Goal: Task Accomplishment & Management: Complete application form

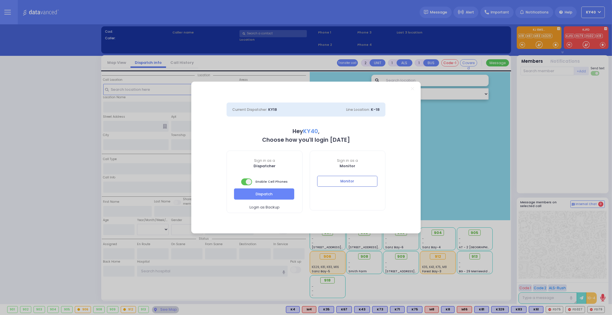
select select "5"
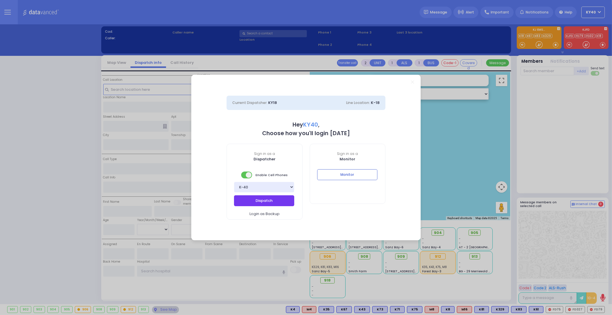
click at [271, 199] on button "Dispatch" at bounding box center [264, 200] width 60 height 11
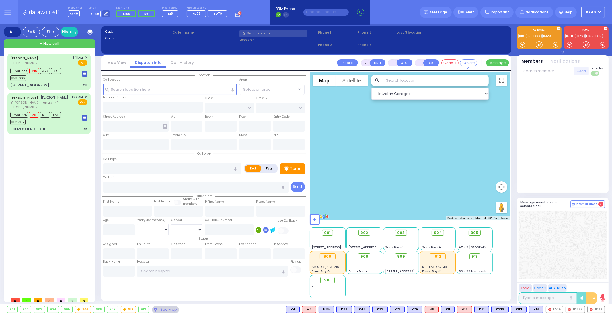
click at [324, 191] on div at bounding box center [410, 146] width 201 height 148
click at [72, 83] on div "7 Stropkov Court 202 OB" at bounding box center [48, 86] width 77 height 6
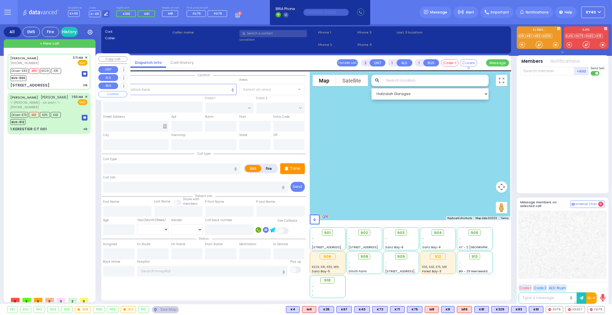
type input "6"
select select
type input "OB"
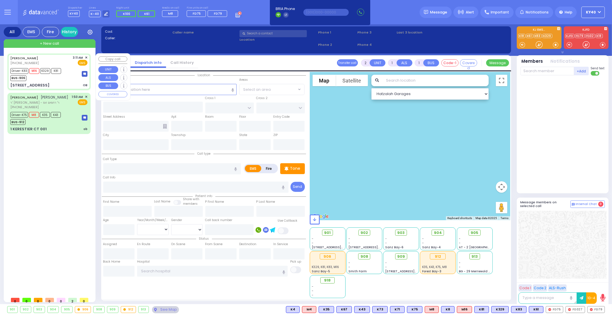
radio input "true"
type input "ZALMEN"
type input "ZOLDAN"
type input "Leah"
type input "Zoldan"
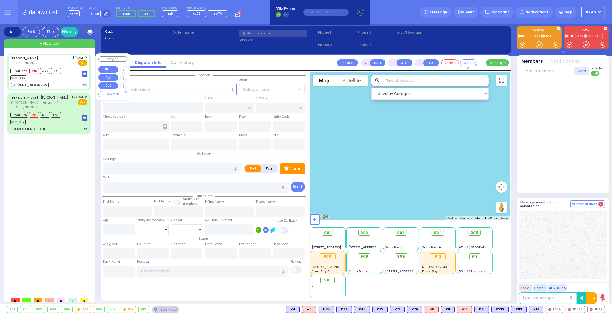
type input "21"
select select "Year"
select select "[DEMOGRAPHIC_DATA]"
type input "03:11"
type input "03:13"
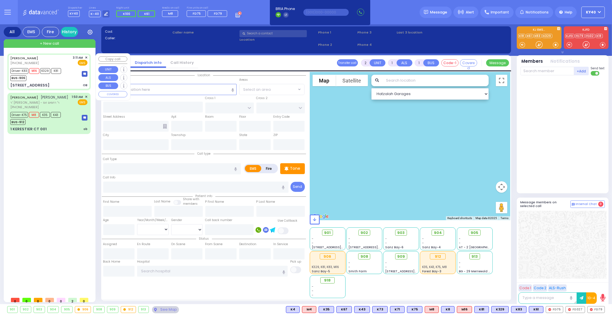
type input "03:15"
type input "03:35"
type input "Good Samaritan Hospital 257 Lafayette Avenue 8457909405 Suffern"
select select "Hatzalah Garages"
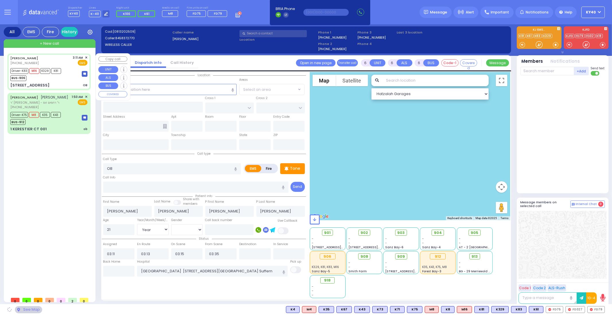
type input "RIMENEV COURT"
type input "DAJ BLVD"
type input "7 Stropkov Court"
type input "202"
type input "Monroe"
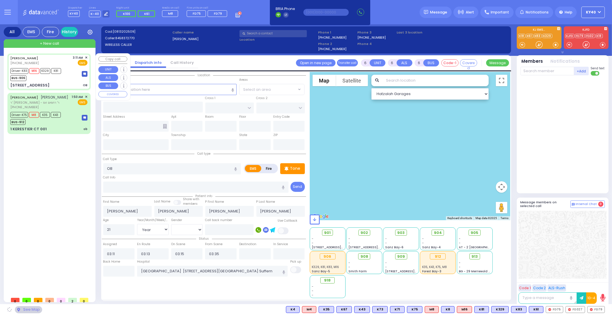
type input "[US_STATE]"
type input "10950"
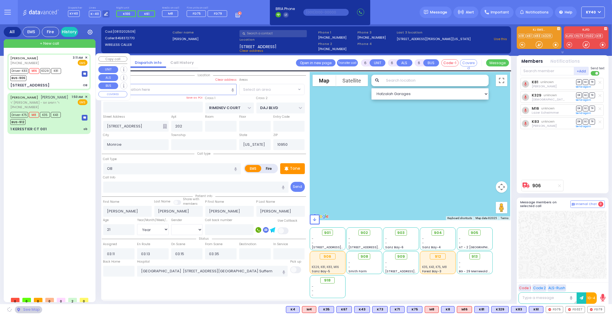
select select "SECTION 1"
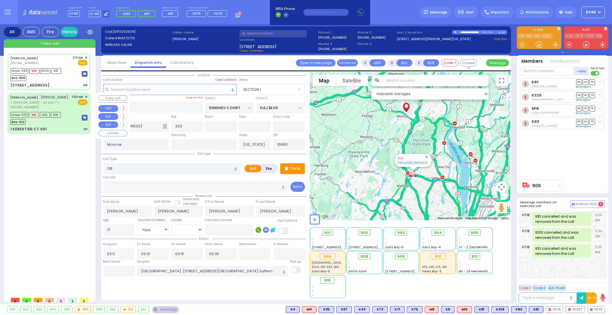
click at [75, 117] on div "Driver-K75 M8 K35 K43 BUS-912" at bounding box center [48, 118] width 77 height 14
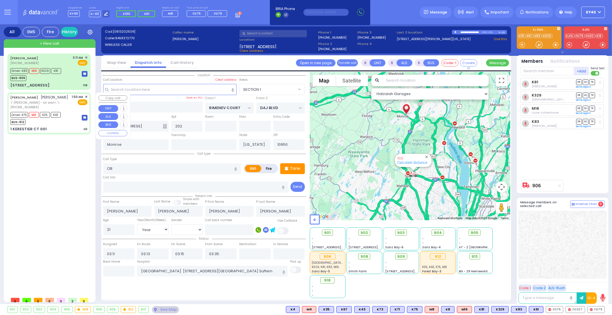
select select
type input "ob"
radio input "true"
type input "ISRAEL MAYER"
type input "BRACH"
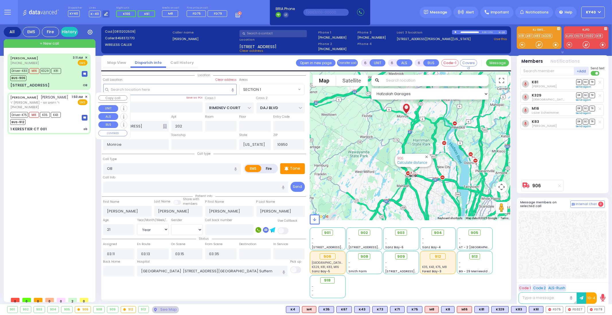
type input "Sara"
type input "Brach"
type input "27"
select select "Year"
select select
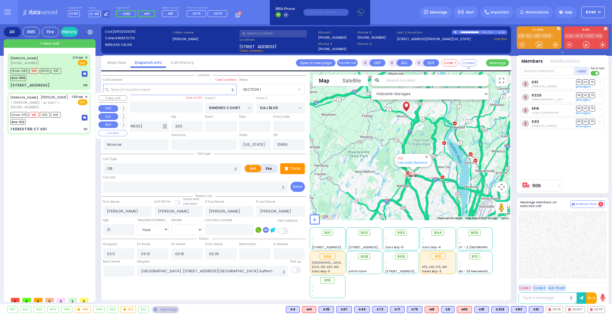
type input "01:50"
type input "01:52"
type input "02:00"
type input "02:11"
type input "03:00"
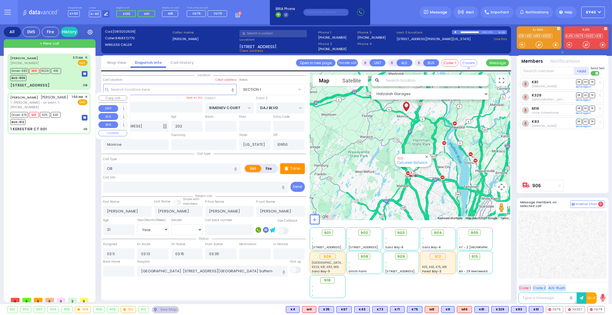
type input "04:10"
type input "New York Presbyterian Weill Cornell Medical Center 525 East 68th Street New Yor…"
select select "Hatzalah Garages"
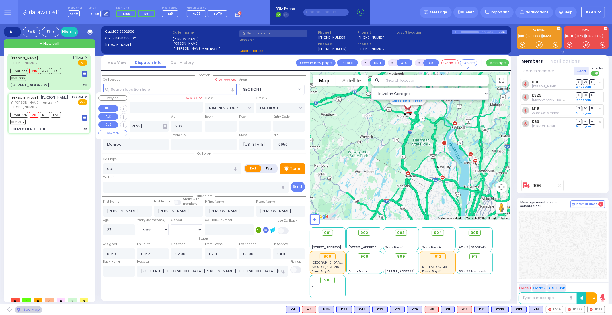
type input "KAHAN DR"
type input "GETZIL BERGER BLVD"
type input "1 KERESTIER CT"
type input "001"
type input "Kiryas Joel"
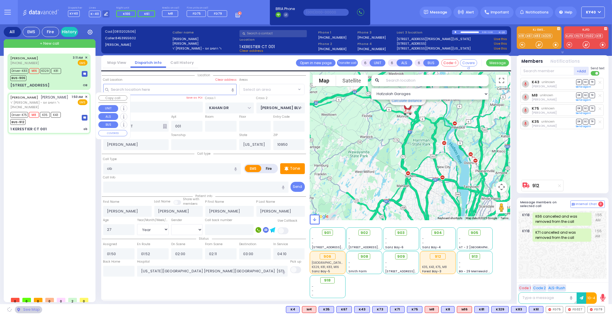
select select "SECTION 4"
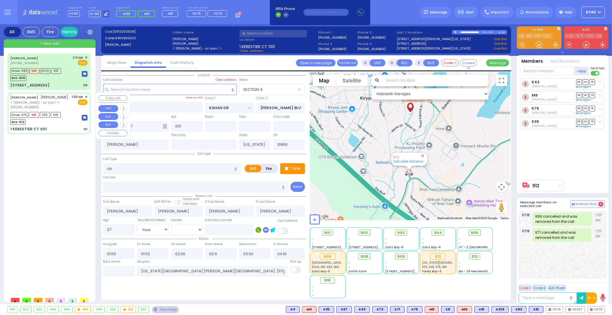
click at [75, 117] on div "Driver-K75 M8 K35 K43 BUS-912" at bounding box center [48, 118] width 77 height 14
select select
radio input "true"
select select "Year"
select select "Hatzalah Garages"
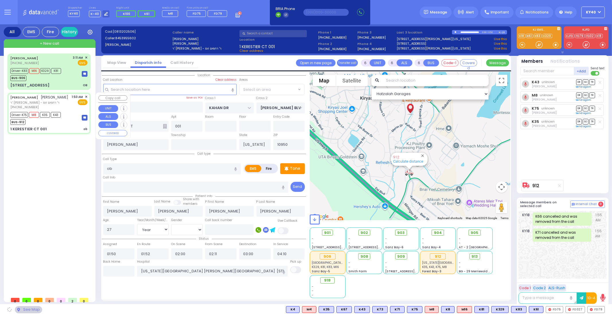
select select "SECTION 4"
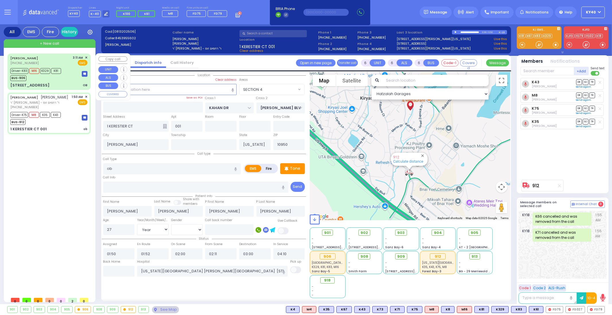
click at [70, 78] on div "Driver-K83 M16 K329 K81 BUS-906" at bounding box center [48, 74] width 77 height 14
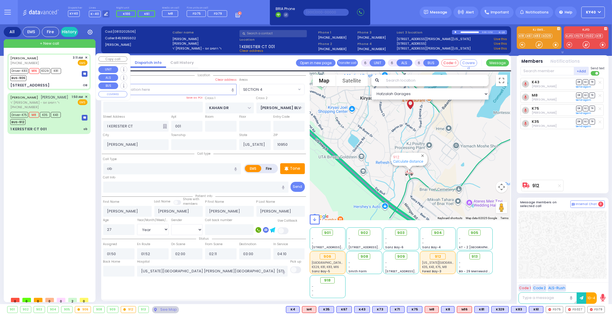
select select
type input "OB"
radio input "true"
type input "ZALMEN"
type input "ZOLDAN"
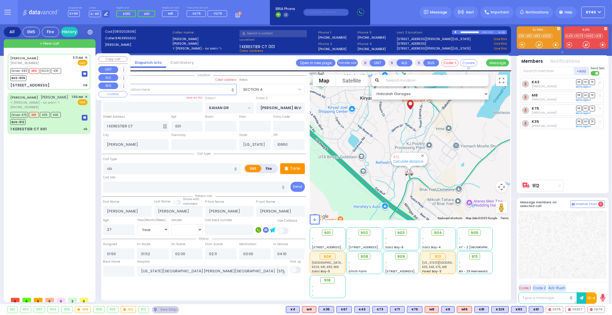
type input "Leah"
type input "Zoldan"
type input "21"
select select "Year"
select select "[DEMOGRAPHIC_DATA]"
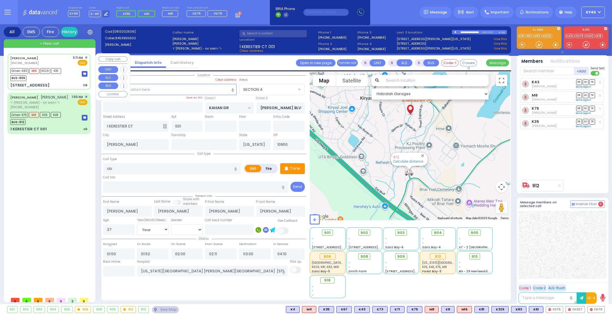
type input "03:11"
type input "03:13"
type input "03:15"
type input "03:35"
type input "Good Samaritan Hospital 257 Lafayette Avenue 8457909405 Suffern"
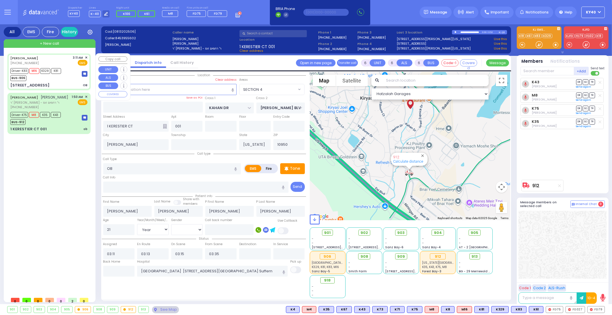
select select "Hatzalah Garages"
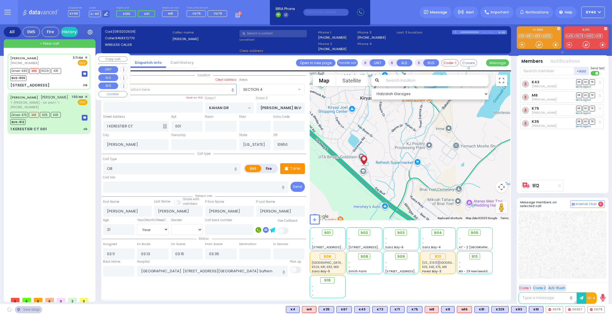
type input "RIMENEV COURT"
type input "DAJ BLVD"
type input "7 Stropkov Court"
type input "202"
type input "Monroe"
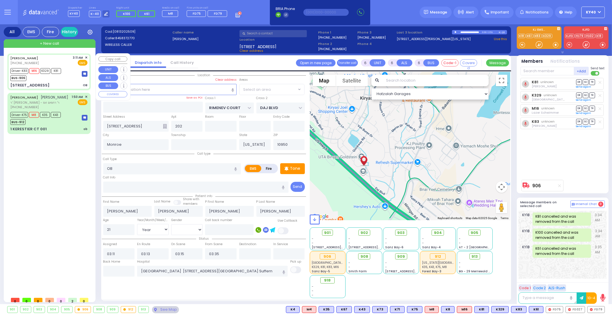
select select "SECTION 1"
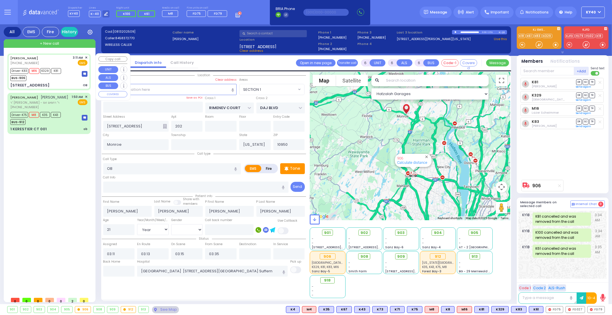
click at [70, 81] on div "ZALMEN ZOLDAN (845) 837-2770 3:11 AM ✕ EMS Driver-K83 M16" at bounding box center [49, 71] width 81 height 35
select select
radio input "true"
select select "Year"
select select "[DEMOGRAPHIC_DATA]"
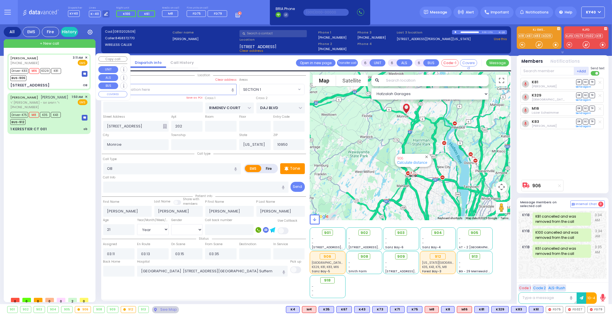
select select "Hatzalah Garages"
select select "SECTION 1"
click at [70, 81] on div "ZALMEN ZOLDAN (845) 837-2770 3:11 AM ✕ EMS Driver-K83 M16" at bounding box center [49, 71] width 81 height 35
select select
radio input "true"
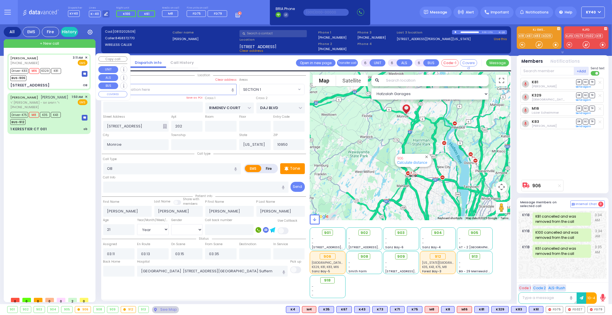
select select "Year"
select select "[DEMOGRAPHIC_DATA]"
select select "Hatzalah Garages"
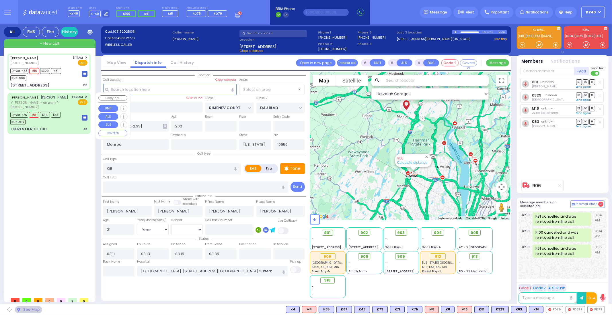
select select "SECTION 1"
click at [73, 107] on div "1:50 AM ✕ EMS" at bounding box center [80, 102] width 16 height 15
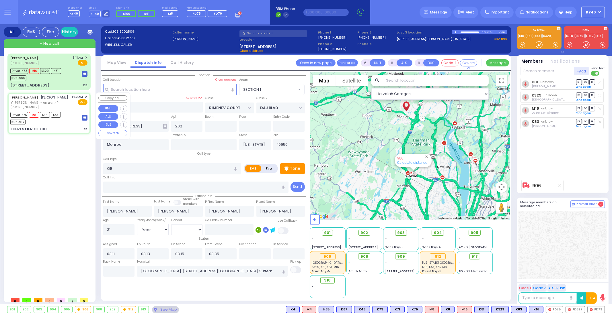
select select
type input "ob"
radio input "true"
type input "ISRAEL MAYER"
type input "BRACH"
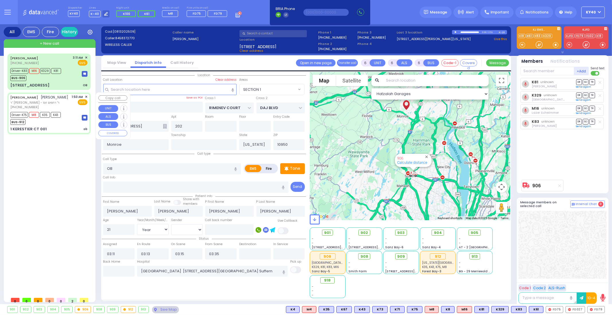
type input "Sara"
type input "Brach"
type input "27"
select select "Year"
select select
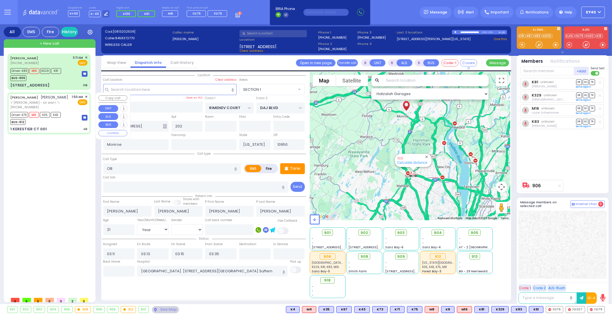
type input "01:50"
type input "01:52"
type input "02:00"
type input "02:11"
type input "03:00"
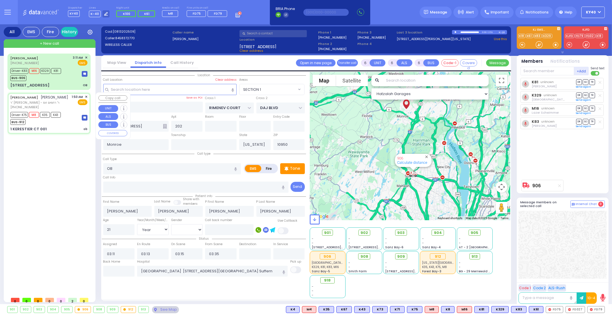
type input "04:10"
type input "New York Presbyterian Weill Cornell Medical Center 525 East 68th Street New Yor…"
select select "Hatzalah Garages"
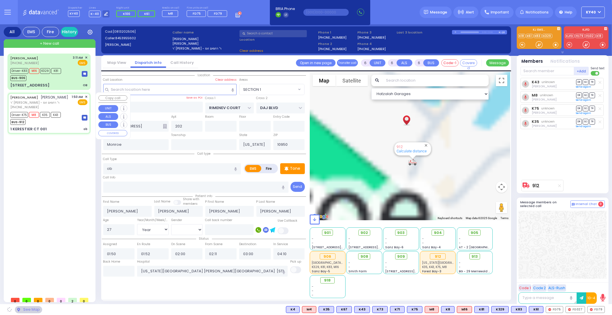
type input "KAHAN DR"
type input "GETZIL BERGER BLVD"
type input "1 KERESTIER CT"
type input "001"
type input "Kiryas Joel"
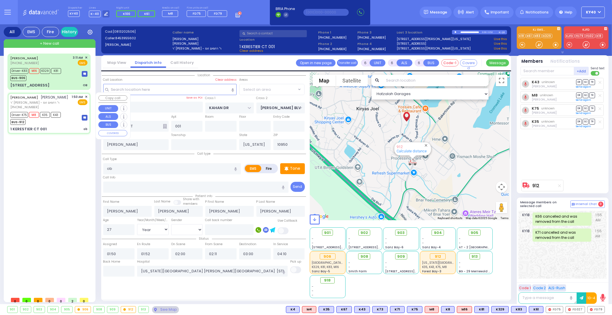
select select "SECTION 4"
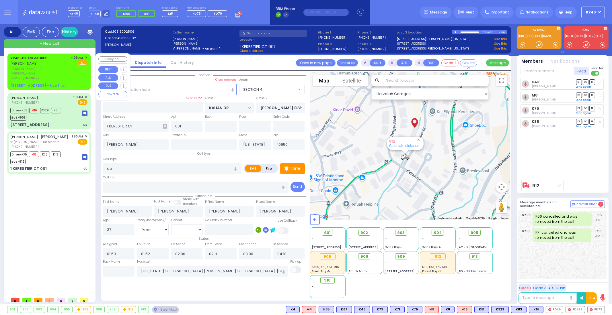
click at [86, 58] on span "✕" at bounding box center [86, 57] width 3 height 5
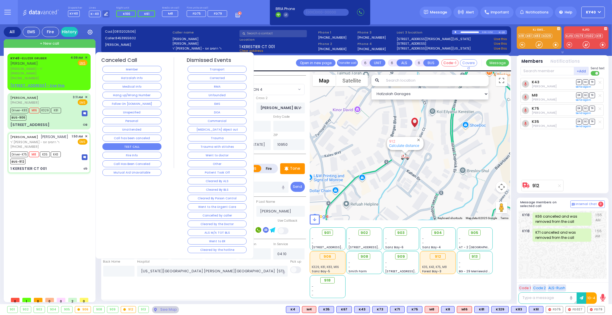
click at [124, 144] on button "TEST CALL" at bounding box center [131, 146] width 59 height 7
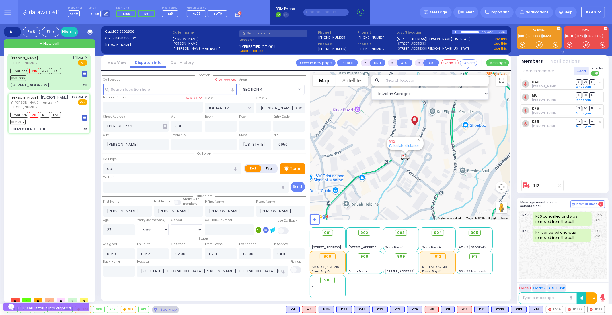
click at [10, 11] on icon at bounding box center [7, 12] width 7 height 7
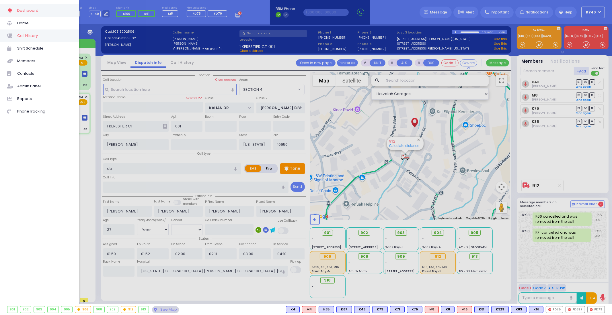
click at [25, 38] on span "Call History" at bounding box center [44, 35] width 54 height 7
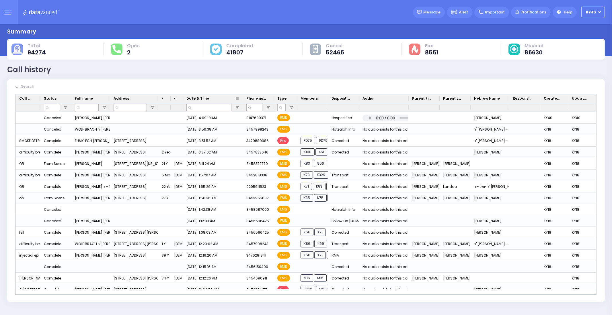
drag, startPoint x: 205, startPoint y: 99, endPoint x: 242, endPoint y: 101, distance: 36.8
click at [242, 101] on div at bounding box center [243, 98] width 2 height 9
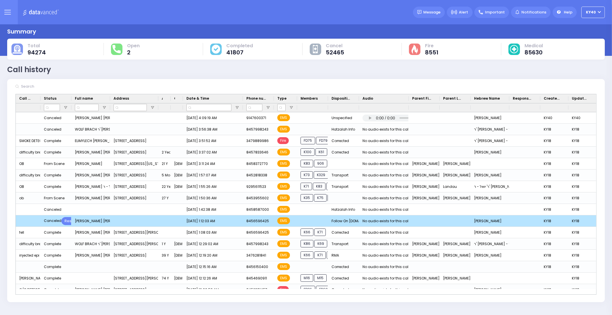
scroll to position [36, 0]
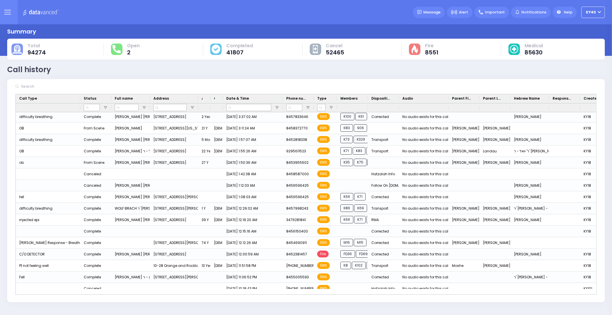
drag, startPoint x: 40, startPoint y: 97, endPoint x: 80, endPoint y: 109, distance: 41.6
click at [80, 109] on div "Call Type Status Full name Age" at bounding box center [341, 103] width 651 height 18
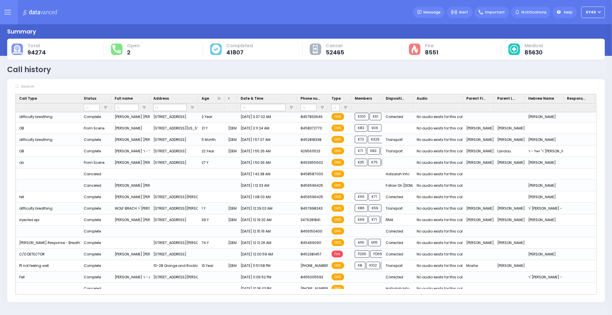
drag, startPoint x: 210, startPoint y: 98, endPoint x: 224, endPoint y: 102, distance: 14.4
click at [224, 102] on div at bounding box center [225, 98] width 2 height 9
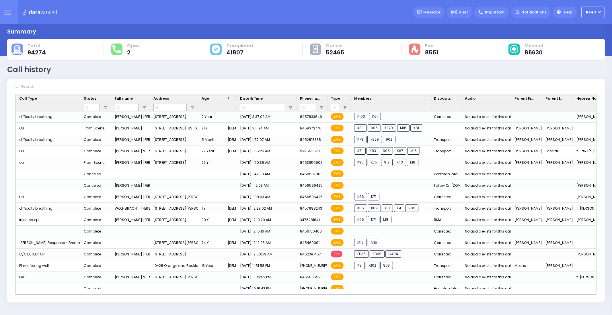
drag, startPoint x: 381, startPoint y: 100, endPoint x: 430, endPoint y: 106, distance: 49.0
click at [430, 106] on div "Call Type Status Full name Age" at bounding box center [373, 103] width 714 height 18
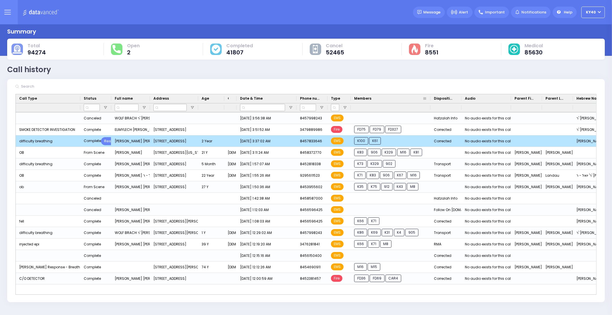
scroll to position [0, 0]
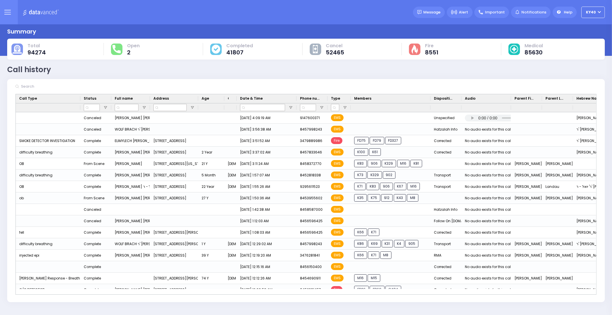
click at [7, 8] on button at bounding box center [7, 12] width 21 height 24
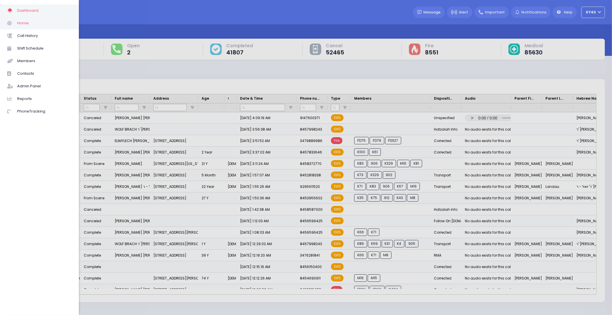
click at [16, 25] on span at bounding box center [12, 22] width 10 height 7
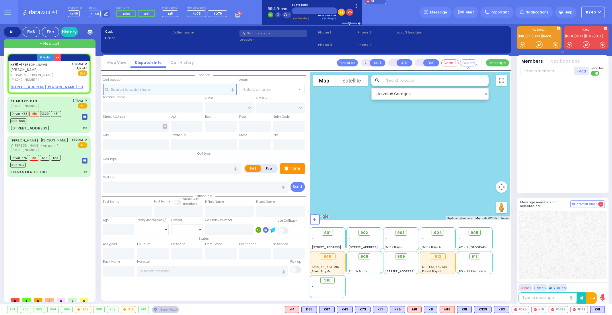
select select
radio input "true"
type input "[PERSON_NAME]"
select select
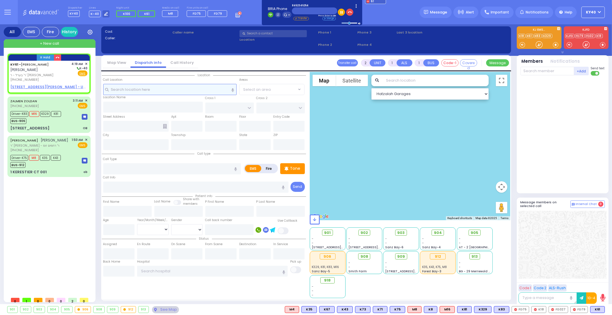
type input "04:19"
select select "Hatzalah Garages"
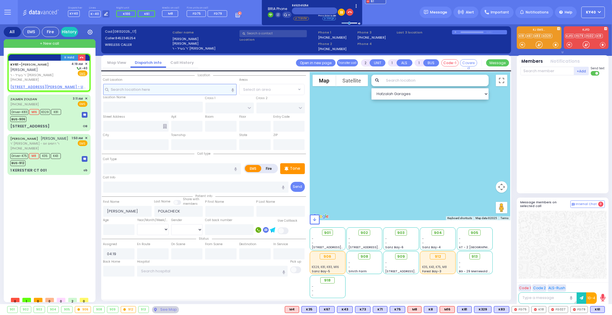
select select
radio input "true"
select select
select select "Hatzalah Garages"
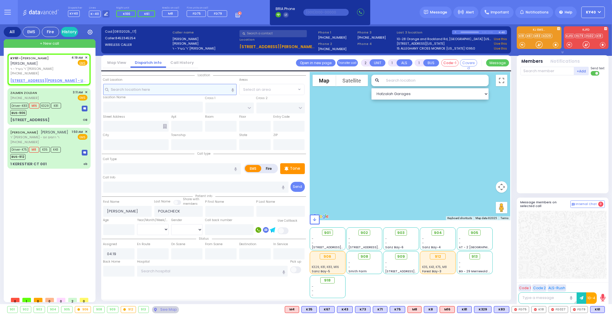
select select
radio input "true"
select select
select select "Hatzalah Garages"
click at [35, 68] on span "ר' בערל - ר' [PERSON_NAME]" at bounding box center [39, 69] width 59 height 5
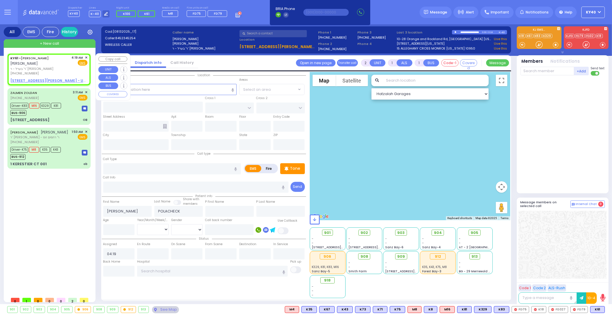
select select
radio input "true"
select select
select select "Hatzalah Garages"
click at [189, 90] on input "text" at bounding box center [170, 89] width 134 height 11
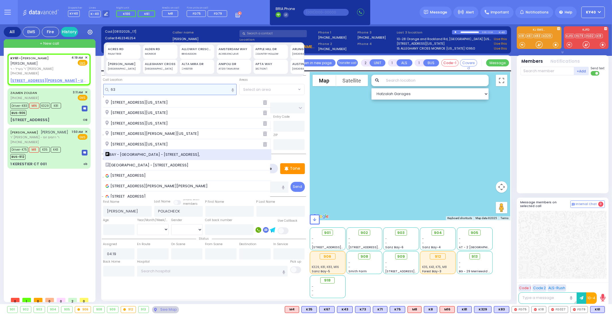
type input "63"
click at [195, 154] on div "BAY - [GEOGRAPHIC_DATA] - [STREET_ADDRESS]," at bounding box center [186, 155] width 163 height 6
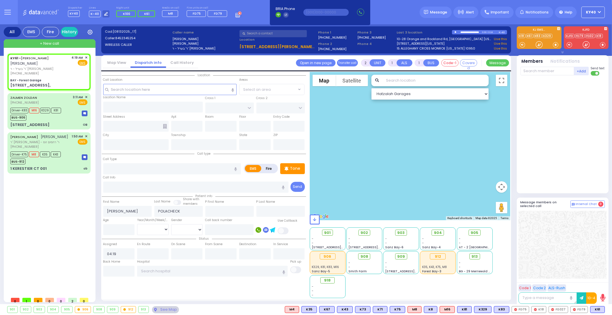
select select
radio input "true"
select select
select select "Hatzalah Garages"
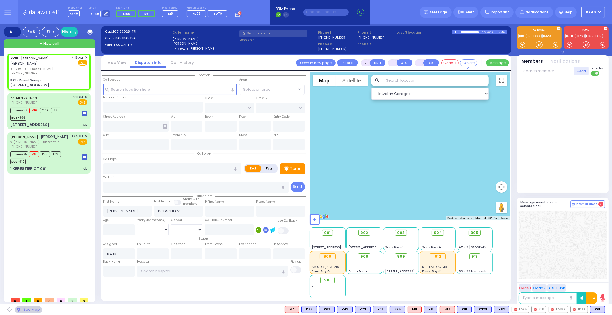
type input "BAY - Forest Garage"
type input "SANZ COURT"
type input "[PERSON_NAME] COURT"
type input "[STREET_ADDRESS],"
type input "Monroe"
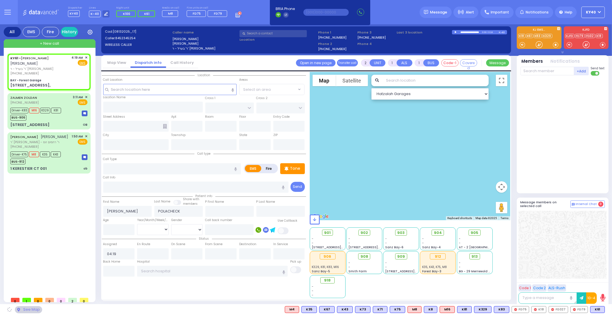
type input "[US_STATE]"
type input "10950"
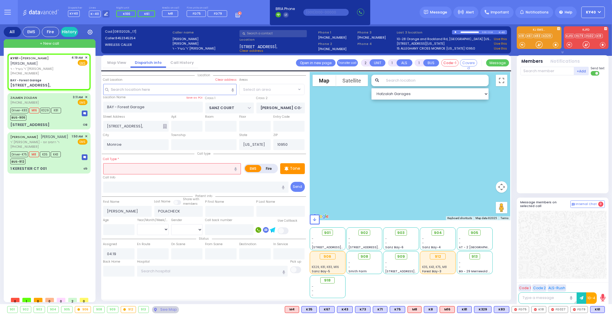
select select "SECTION 2"
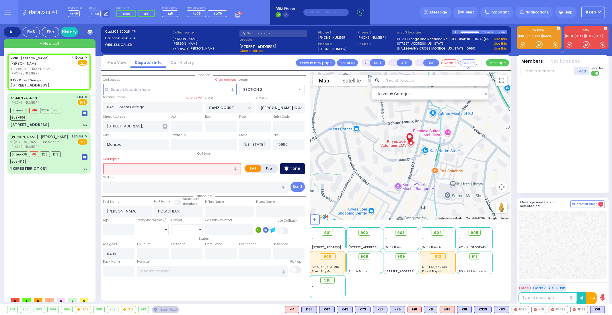
click at [297, 167] on p "Tone" at bounding box center [295, 169] width 10 height 6
click at [140, 167] on input "text" at bounding box center [172, 168] width 138 height 11
click at [140, 167] on input "p" at bounding box center [172, 168] width 138 height 11
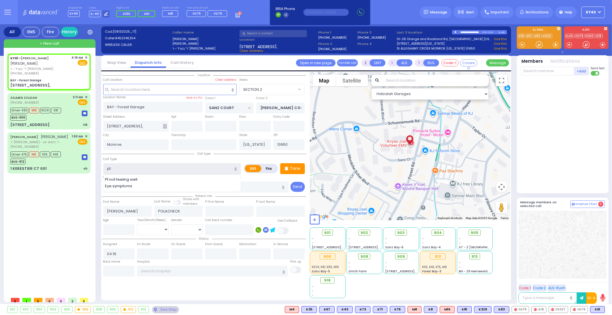
type input "pt."
select select
radio input "true"
select select
select select "Hatzalah Garages"
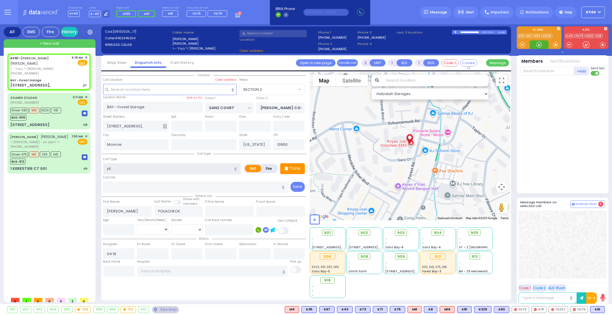
select select "SECTION 2"
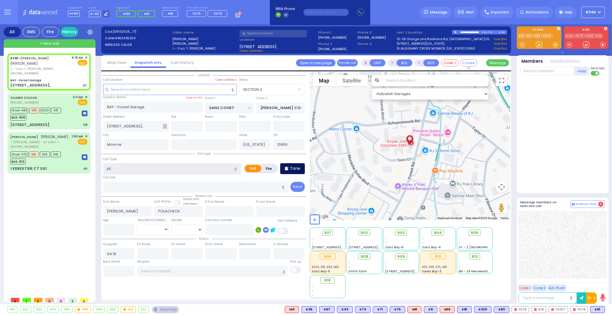
type input "pt."
click at [288, 170] on icon at bounding box center [286, 168] width 4 height 7
select select
radio input "true"
select select
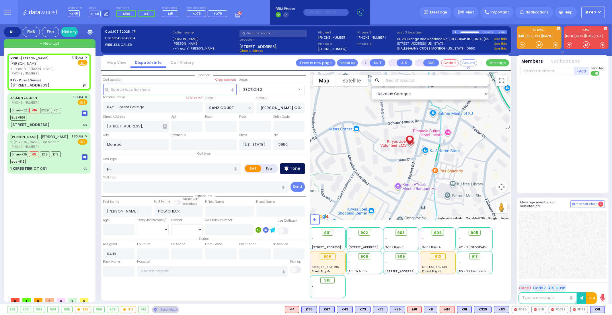
select select "Hatzalah Garages"
select select "SECTION 2"
click at [206, 165] on input "pt." at bounding box center [172, 168] width 138 height 11
click at [598, 311] on span "K74" at bounding box center [596, 310] width 15 height 6
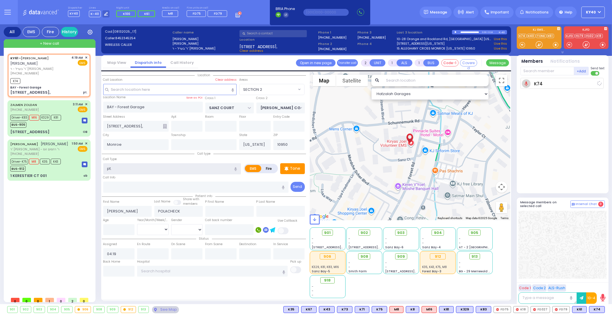
select select
radio input "true"
select select
type input "04:21"
select select "Hatzalah Garages"
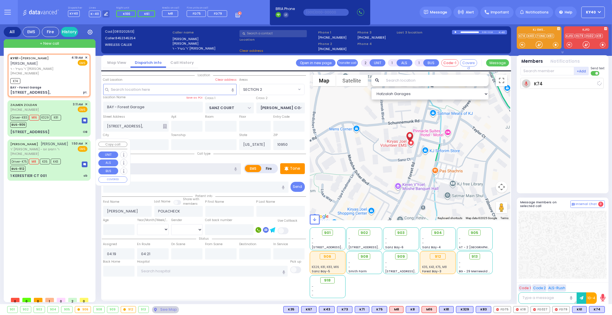
select select
radio input "true"
select select
drag, startPoint x: 160, startPoint y: 171, endPoint x: 74, endPoint y: 163, distance: 86.4
click at [74, 163] on div "All EMS Fire History Settings" at bounding box center [306, 165] width 605 height 282
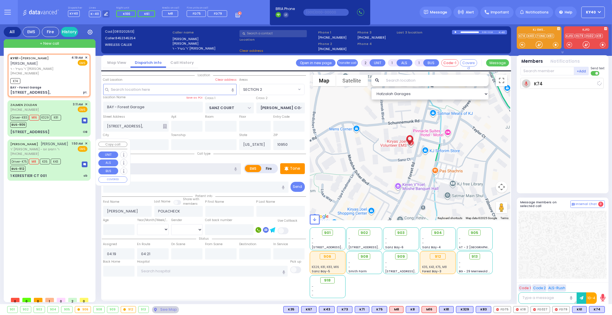
select select "Hatzalah Garages"
select select
radio input "true"
select select
select select "Hatzalah Garages"
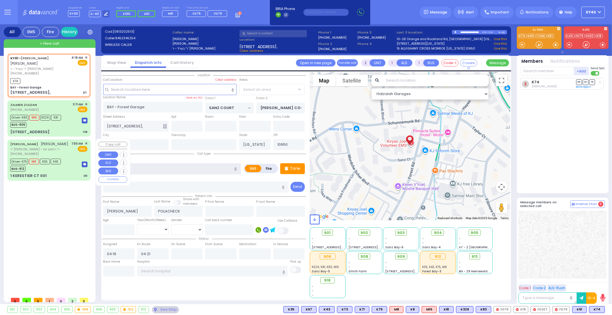
select select "SECTION 2"
click at [182, 180] on div "Abdominal Pain" at bounding box center [172, 180] width 135 height 6
type input "Abdominal Pain"
type input "1"
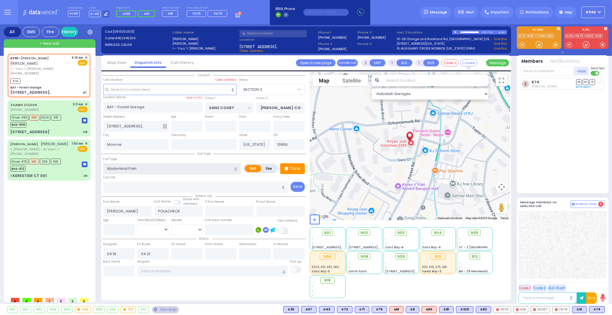
type input "0"
select select
radio input "true"
select select
select select "Hatzalah Garages"
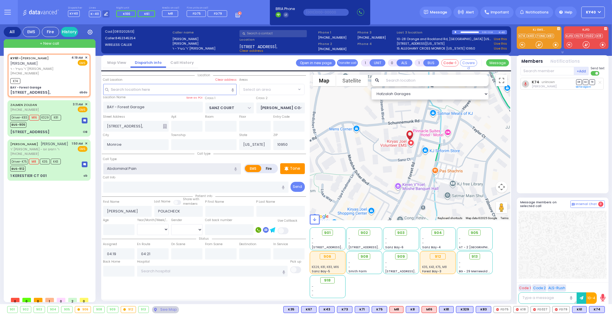
select select "SECTION 2"
select select
radio input "true"
select select
select select "Hatzalah Garages"
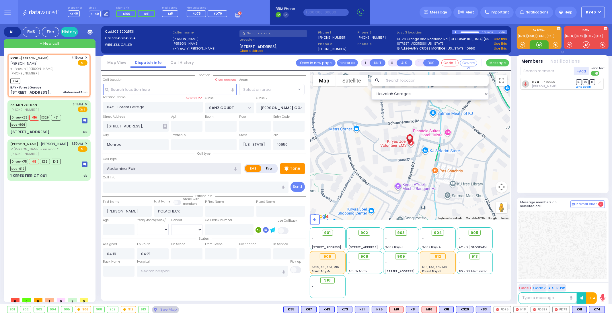
select select "SECTION 2"
click at [207, 272] on input "text" at bounding box center [212, 271] width 150 height 11
type input "st"
select select
radio input "true"
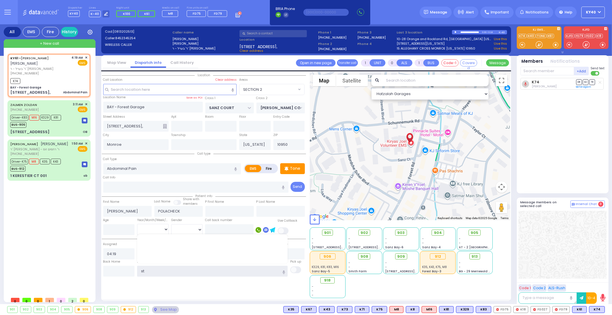
select select
select select "Hatzalah Garages"
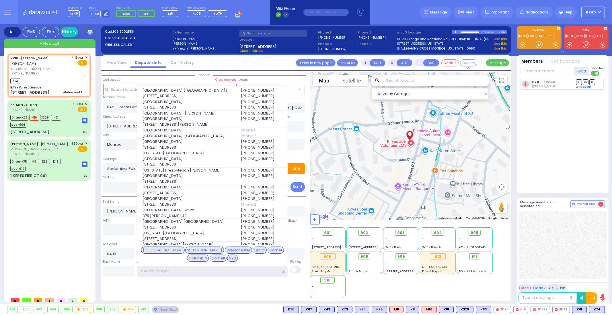
select select "SECTION 2"
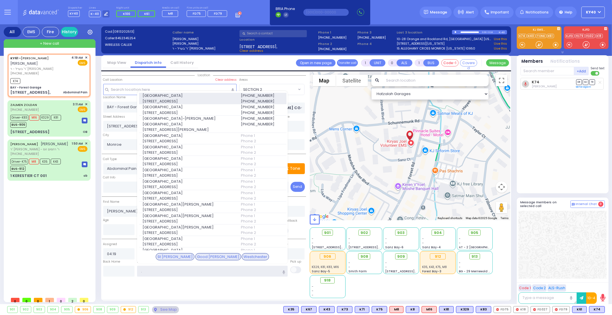
type input "."
click at [189, 97] on span "[GEOGRAPHIC_DATA]" at bounding box center [187, 96] width 91 height 6
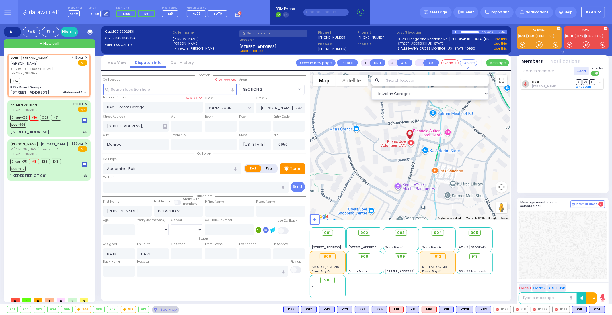
select select
radio input "true"
select select
type input "[GEOGRAPHIC_DATA]"
select select "Hatzalah Garages"
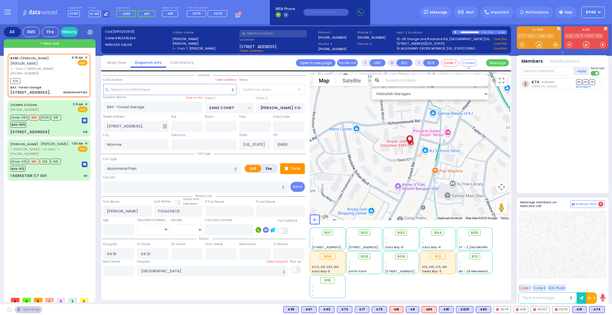
select select "SECTION 2"
click at [199, 270] on input "[GEOGRAPHIC_DATA]" at bounding box center [212, 271] width 150 height 11
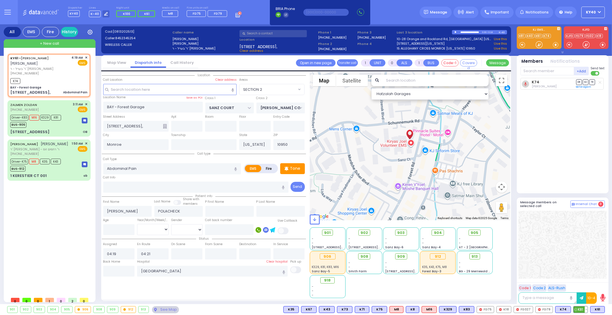
click at [576, 308] on span "K81" at bounding box center [580, 310] width 14 height 6
select select
radio input "true"
select select
select select "Hatzalah Garages"
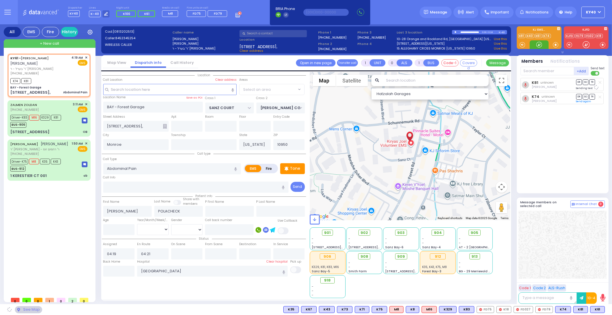
select select "SECTION 2"
click at [439, 231] on span "904" at bounding box center [440, 233] width 8 height 6
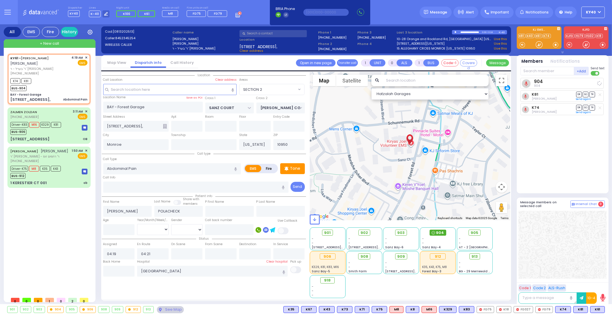
select select
radio input "true"
select select
select select "Hatzalah Garages"
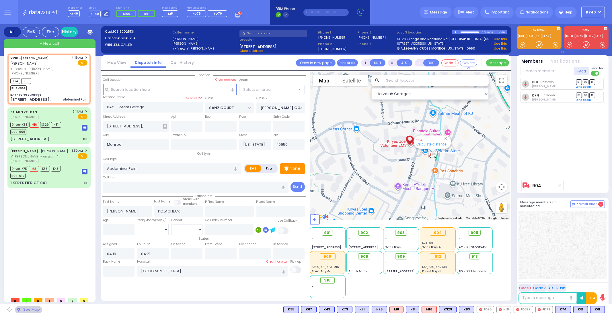
select select "SECTION 2"
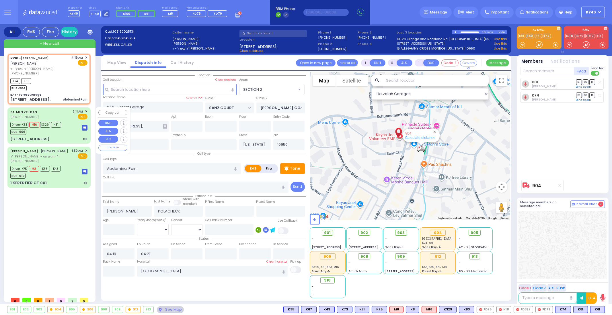
click at [64, 130] on div "Driver-K83 M16 K329 K81 BUS-906" at bounding box center [37, 128] width 54 height 14
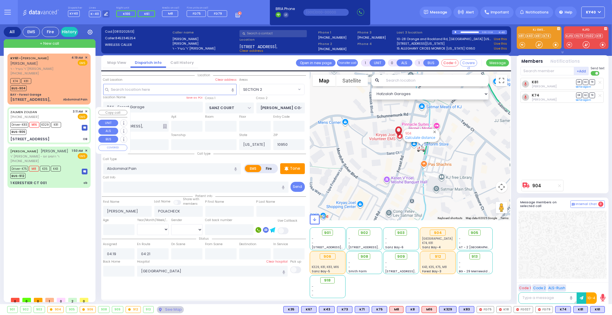
type input "6"
select select
type input "OB"
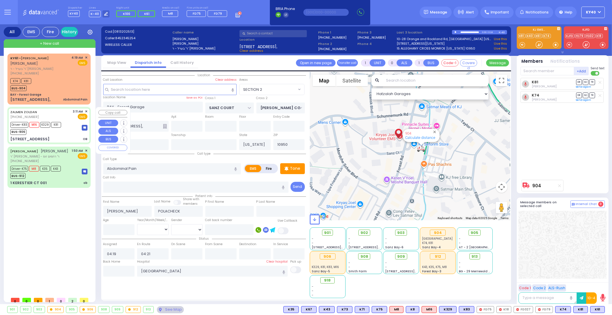
radio input "true"
type input "ZALMEN"
type input "ZOLDAN"
type input "Leah"
type input "Zoldan"
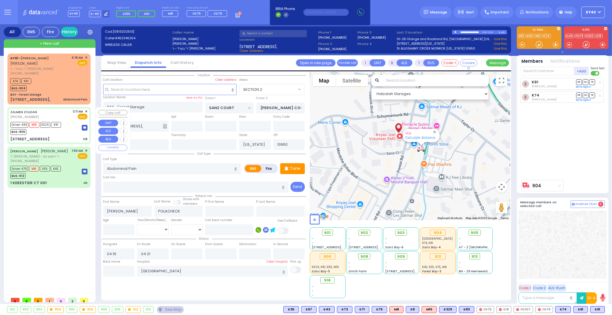
type input "21"
select select "Year"
select select "[DEMOGRAPHIC_DATA]"
type input "03:11"
type input "03:13"
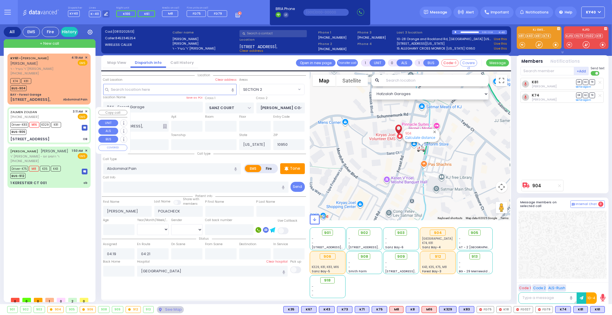
type input "03:15"
type input "03:35"
type input "Good Samaritan Hospital 257 Lafayette Avenue 8457909405 Suffern"
select select "Hatzalah Garages"
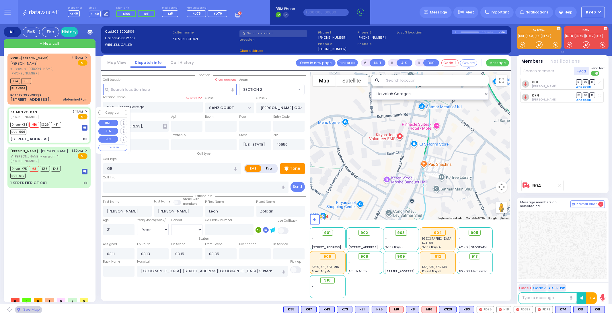
type input "RIMENEV COURT"
type input "DAJ BLVD"
type input "7 Stropkov Court"
type input "202"
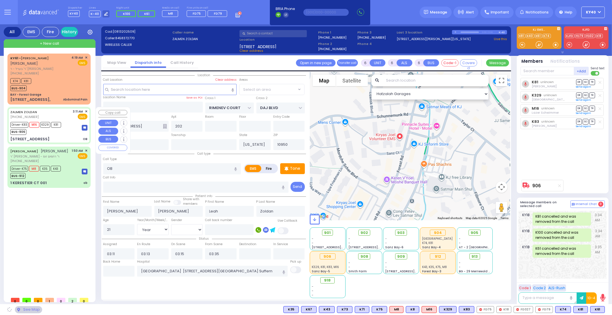
select select "SECTION 1"
click at [64, 130] on div "Driver-K83 M16 K329 K81 BUS-906" at bounding box center [48, 128] width 77 height 14
select select
radio input "true"
select select "Year"
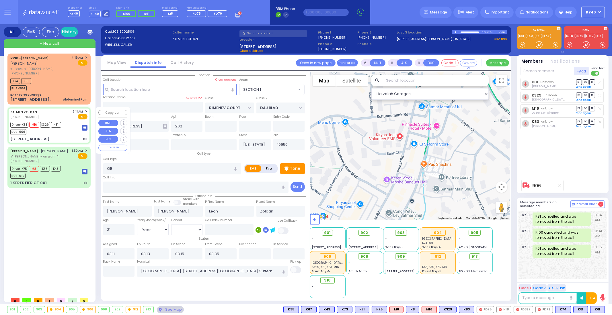
select select "[DEMOGRAPHIC_DATA]"
select select "Hatzalah Garages"
select select "SECTION 1"
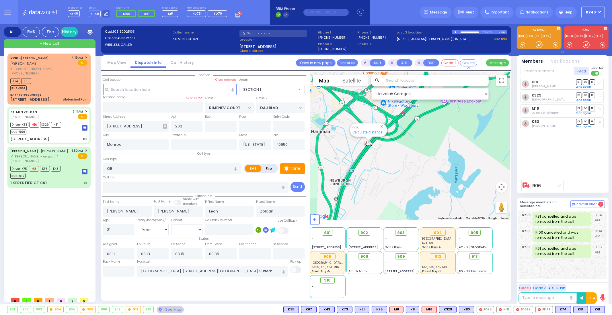
drag, startPoint x: 385, startPoint y: 164, endPoint x: 390, endPoint y: 178, distance: 15.3
click at [390, 178] on div "906 Calculate distance" at bounding box center [410, 146] width 201 height 148
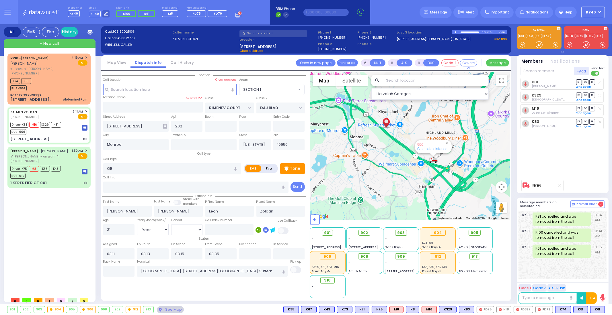
select select
radio input "true"
select select "Year"
select select "[DEMOGRAPHIC_DATA]"
select select "Hatzalah Garages"
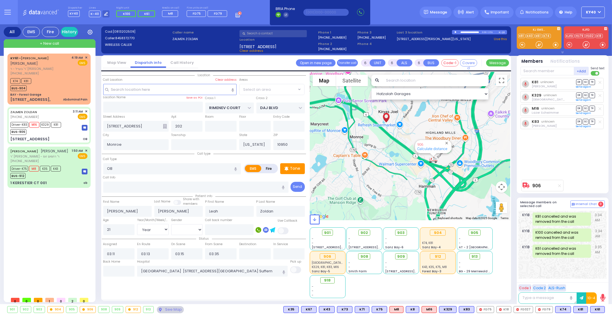
select select "SECTION 1"
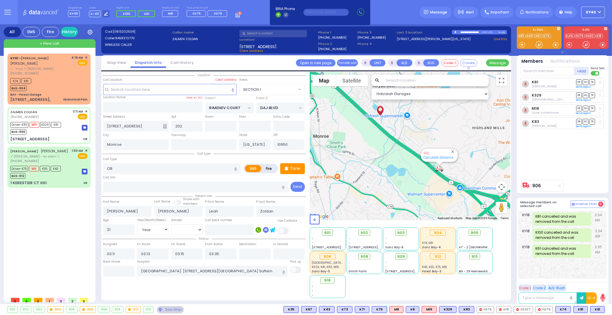
select select
radio input "true"
select select "Year"
select select "[DEMOGRAPHIC_DATA]"
select select "Hatzalah Garages"
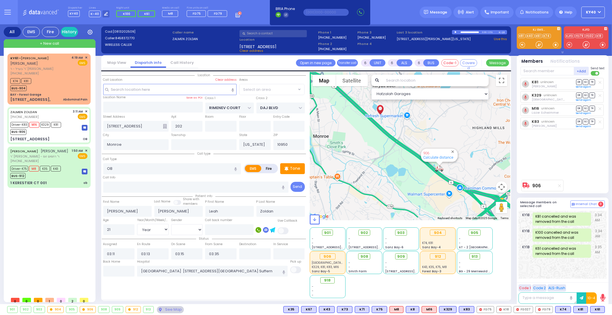
select select "SECTION 1"
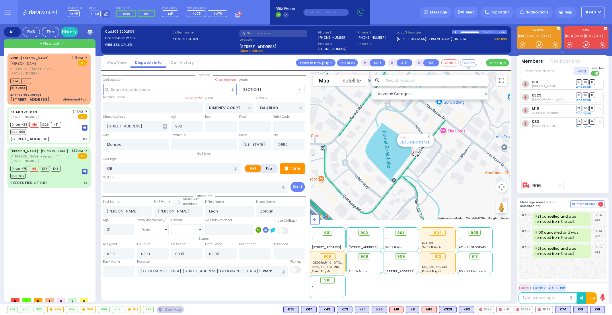
drag, startPoint x: 398, startPoint y: 134, endPoint x: 398, endPoint y: 185, distance: 50.7
click at [398, 185] on div "906 Calculate distance" at bounding box center [410, 146] width 201 height 148
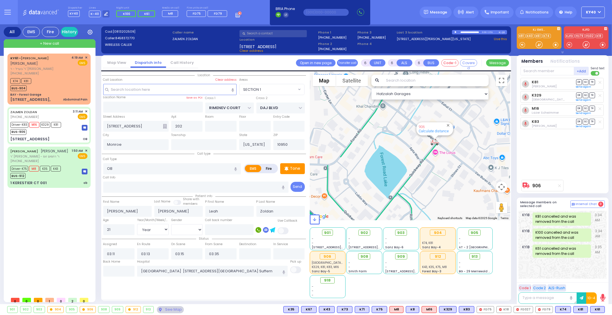
drag, startPoint x: 398, startPoint y: 182, endPoint x: 393, endPoint y: 213, distance: 31.7
click at [393, 213] on div "906 Calculate distance" at bounding box center [410, 146] width 201 height 148
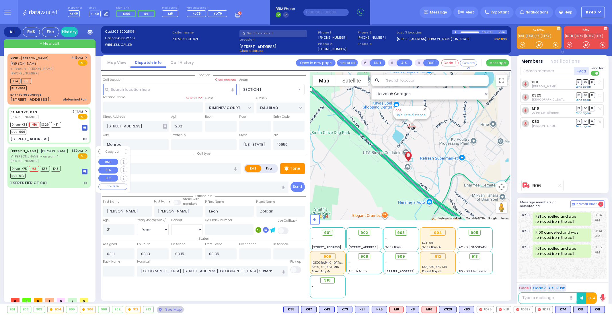
click at [57, 180] on div "1 KERESTIER CT 001 ob" at bounding box center [48, 183] width 77 height 6
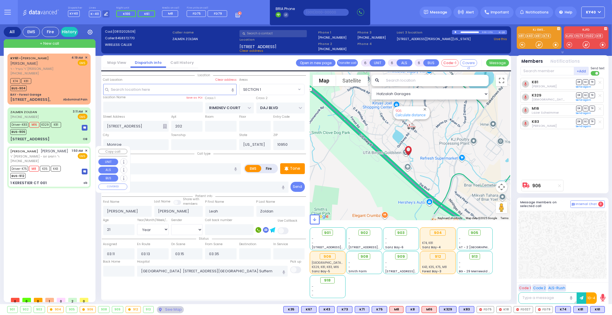
select select
type input "ob"
radio input "true"
type input "ISRAEL MAYER"
type input "BRACH"
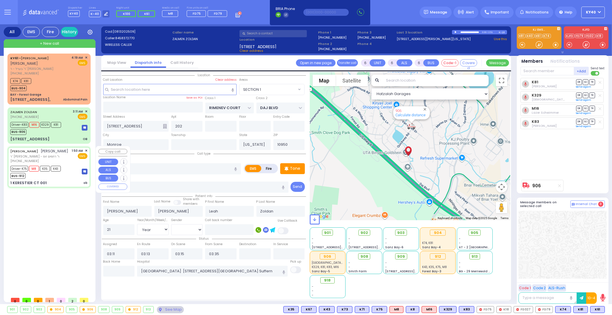
type input "Sara"
type input "Brach"
type input "27"
select select "Year"
select select
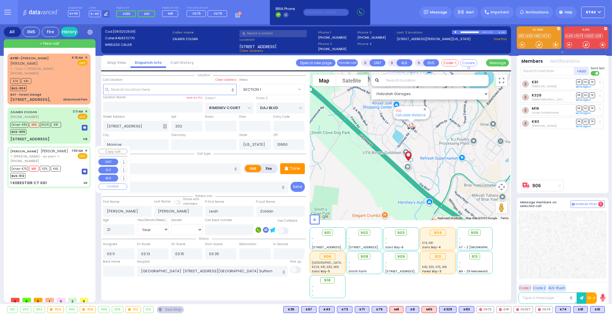
type input "01:50"
type input "01:52"
type input "02:00"
type input "02:11"
type input "03:00"
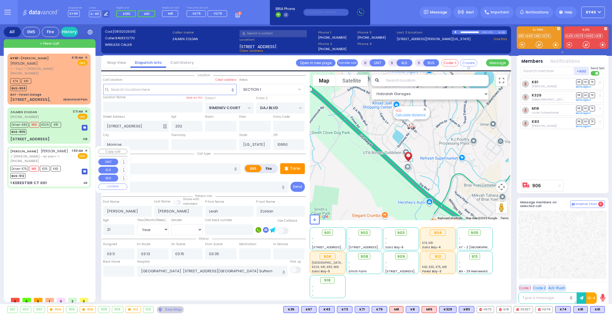
type input "04:10"
type input "New York Presbyterian Weill Cornell Medical Center 525 East 68th Street New Yor…"
select select "Hatzalah Garages"
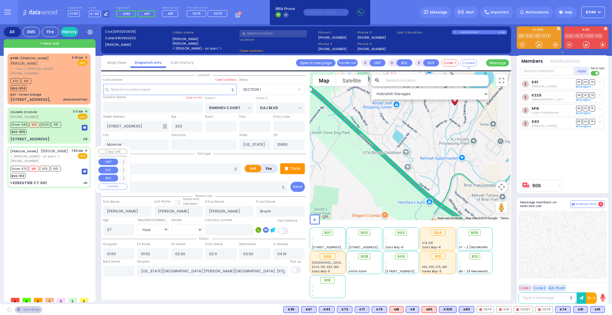
type input "KAHAN DR"
type input "GETZIL BERGER BLVD"
type input "1 KERESTIER CT"
type input "001"
type input "Kiryas Joel"
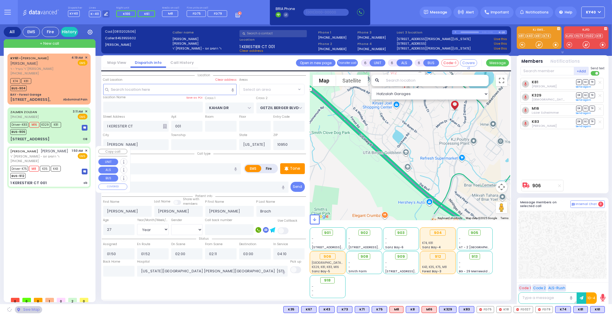
select select "SECTION 4"
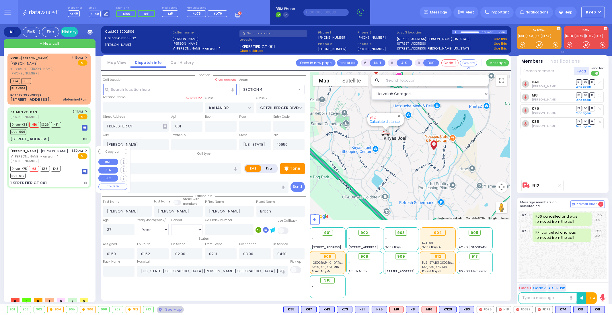
click at [57, 180] on div "1 KERESTIER CT 001 ob" at bounding box center [48, 183] width 77 height 6
select select
radio input "true"
select select "Year"
select select "Hatzalah Garages"
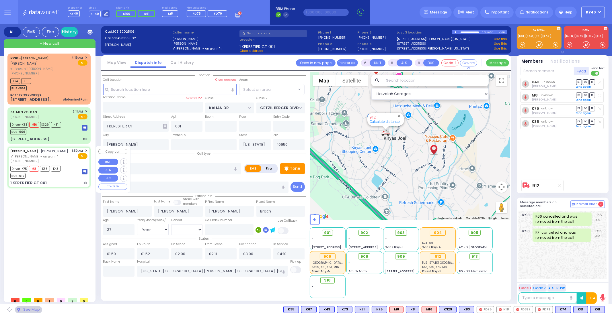
select select "SECTION 4"
click at [57, 180] on div "1 KERESTIER CT 001 ob" at bounding box center [48, 183] width 77 height 6
select select
radio input "true"
select select "Year"
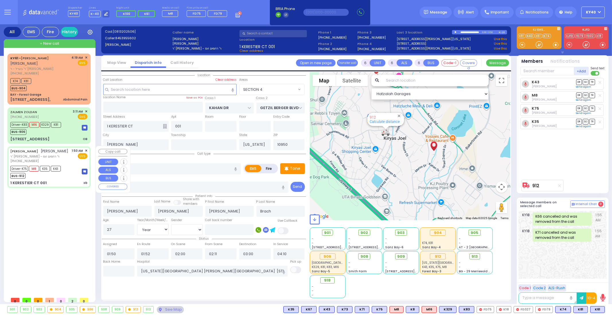
select select "Hatzalah Garages"
select select "SECTION 4"
click at [59, 138] on div "7 Stropkov Court 202 OB" at bounding box center [48, 139] width 77 height 6
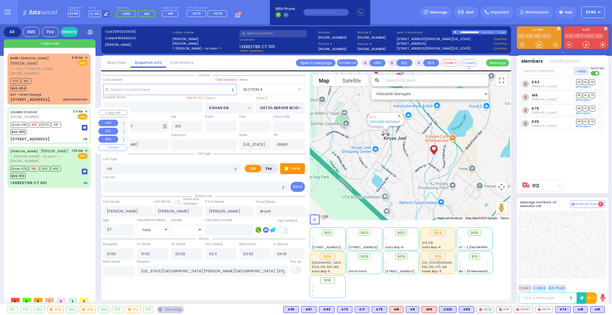
select select
type input "OB"
radio input "true"
type input "ZALMEN"
type input "ZOLDAN"
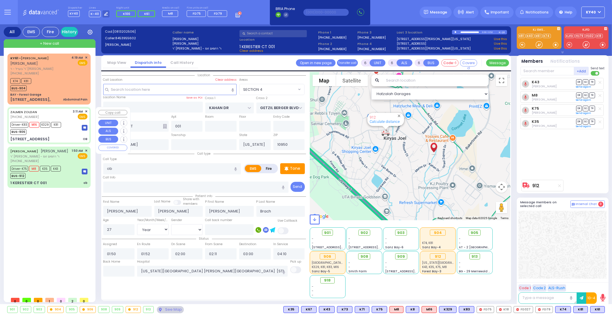
type input "Leah"
type input "Zoldan"
type input "21"
select select "Year"
select select "[DEMOGRAPHIC_DATA]"
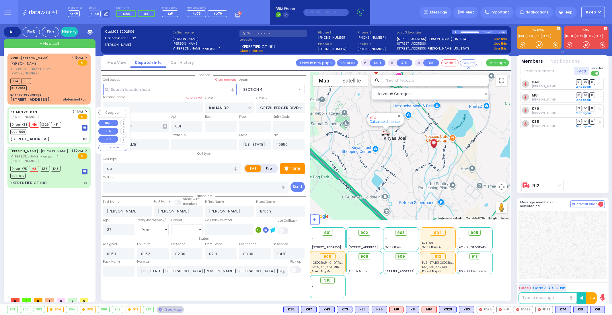
type input "03:11"
type input "03:13"
type input "03:15"
type input "03:35"
type input "Good Samaritan Hospital 257 Lafayette Avenue 8457909405 Suffern"
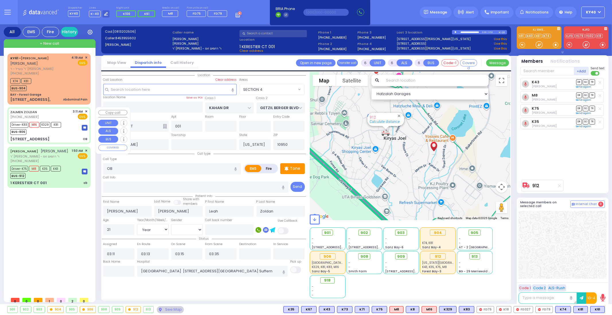
select select "Hatzalah Garages"
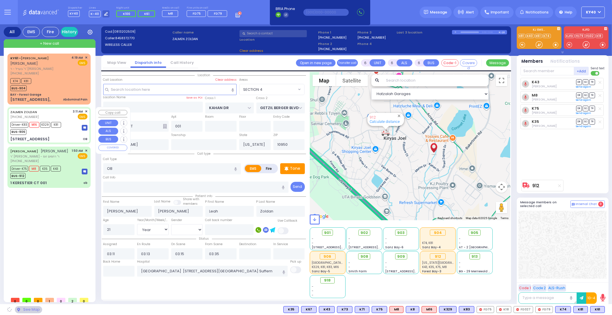
type input "RIMENEV COURT"
type input "DAJ BLVD"
type input "7 Stropkov Court"
type input "202"
type input "Monroe"
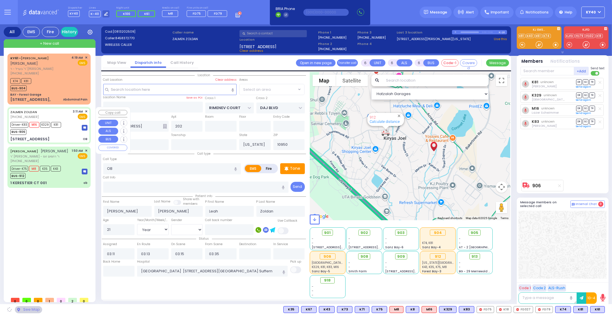
select select "SECTION 1"
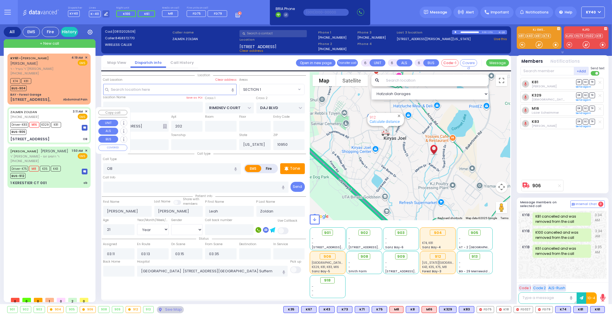
click at [59, 138] on div "7 Stropkov Court 202 OB" at bounding box center [48, 139] width 77 height 6
select select
radio input "true"
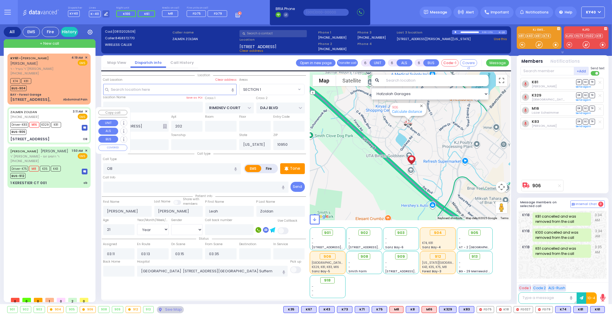
click at [59, 138] on div "7 Stropkov Court 202 OB" at bounding box center [48, 139] width 77 height 6
click at [70, 177] on div "Driver-K75 M8 K35 K43 BUS-912" at bounding box center [48, 172] width 77 height 14
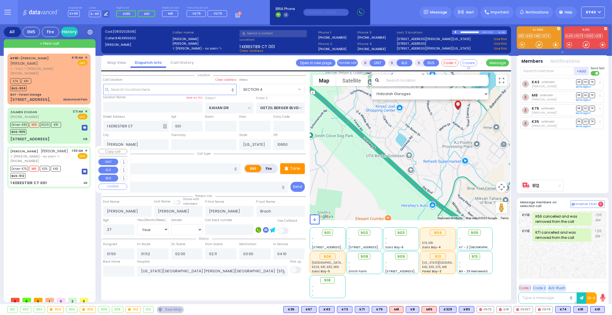
click at [70, 177] on div "Driver-K75 M8 K35 K43 BUS-912" at bounding box center [48, 172] width 77 height 14
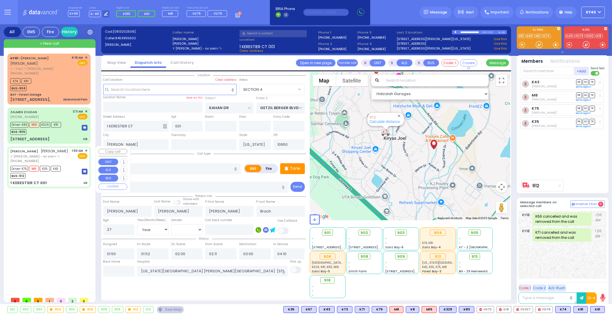
click at [70, 177] on div "Driver-K75 M8 K35 K43 BUS-912" at bounding box center [48, 172] width 77 height 14
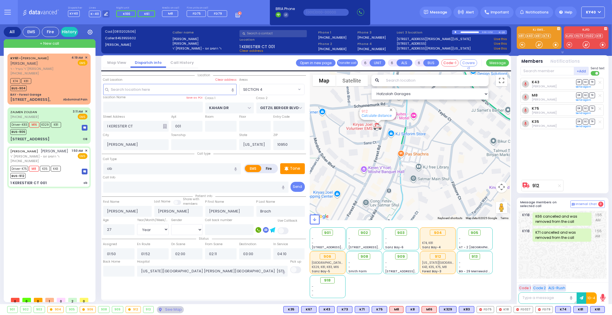
drag, startPoint x: 381, startPoint y: 141, endPoint x: 397, endPoint y: 193, distance: 54.3
click at [397, 193] on div "912 Calculate distance" at bounding box center [410, 146] width 201 height 148
click at [121, 271] on input "text" at bounding box center [119, 271] width 32 height 11
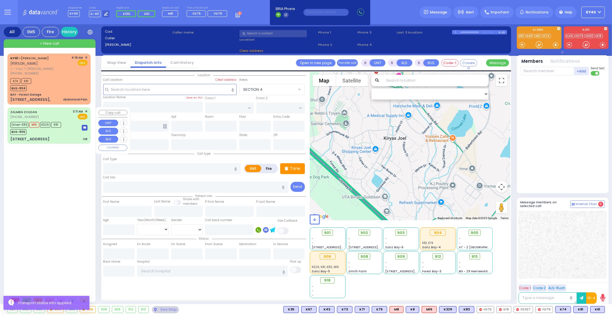
click at [67, 125] on div "Driver-K83 M16 K329 K81 BUS-906" at bounding box center [48, 128] width 77 height 14
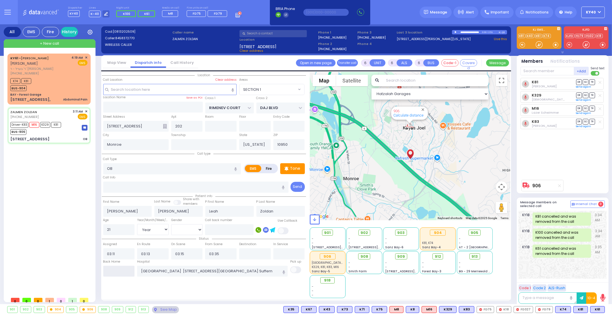
click at [123, 269] on input "text" at bounding box center [119, 271] width 32 height 11
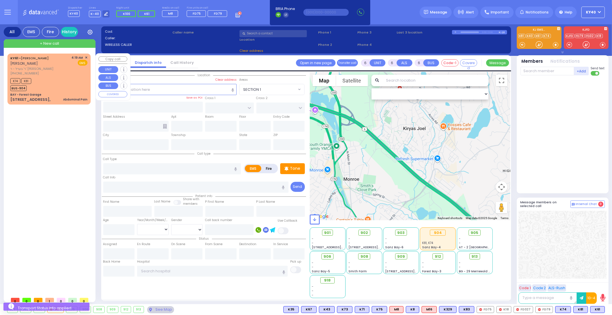
click at [69, 77] on div "K74 K81 BUS-904" at bounding box center [48, 84] width 77 height 14
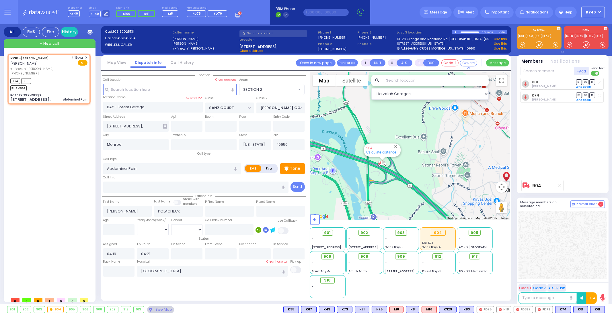
drag, startPoint x: 374, startPoint y: 142, endPoint x: 373, endPoint y: 171, distance: 28.7
click at [373, 171] on div "904 Calculate distance" at bounding box center [410, 146] width 201 height 148
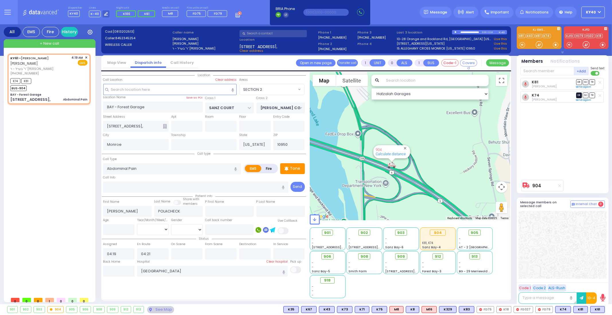
click at [576, 94] on span "DR" at bounding box center [579, 95] width 6 height 5
click at [593, 82] on span "TR" at bounding box center [592, 81] width 6 height 5
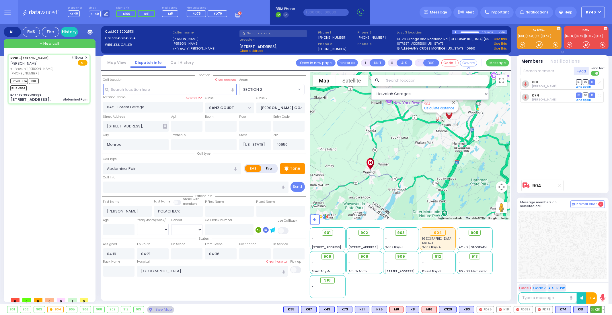
click at [596, 312] on span "K61" at bounding box center [597, 310] width 14 height 6
click at [586, 81] on span "SO" at bounding box center [585, 81] width 6 height 5
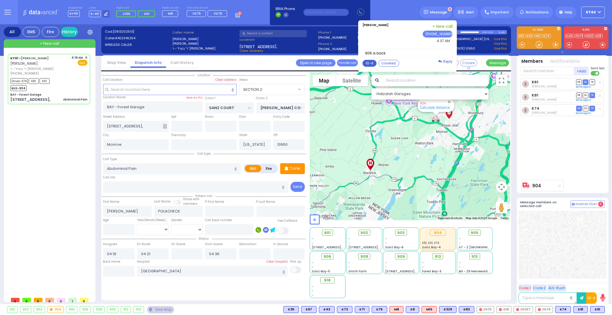
click at [375, 61] on button "10-4" at bounding box center [369, 63] width 14 height 7
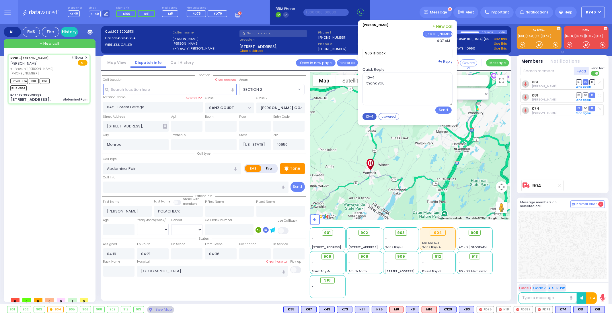
click at [372, 117] on button "10-4" at bounding box center [369, 116] width 14 height 7
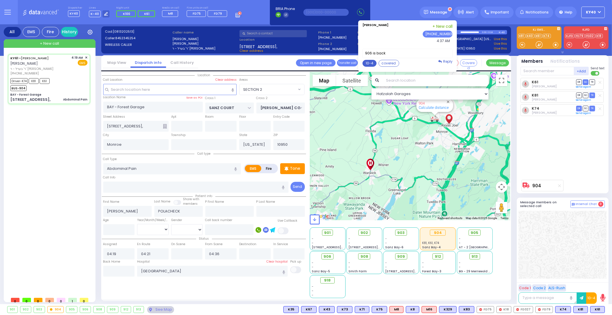
click at [373, 60] on button "10-4" at bounding box center [369, 63] width 14 height 7
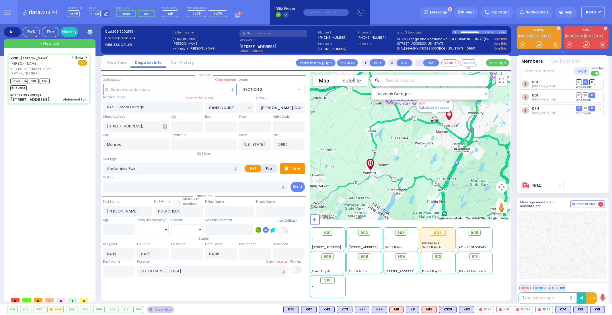
click at [0, 0] on button "Send" at bounding box center [0, 0] width 0 height 0
click at [441, 9] on span "Message" at bounding box center [438, 12] width 17 height 6
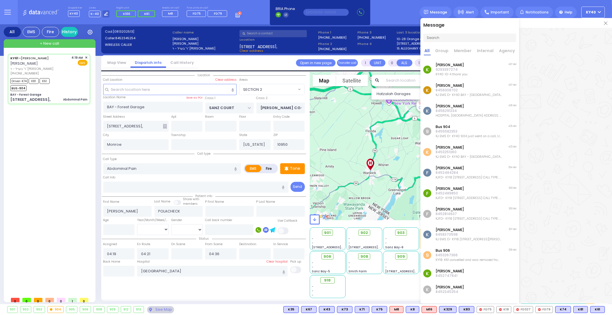
click at [457, 65] on p "[PERSON_NAME]" at bounding box center [451, 65] width 32 height 5
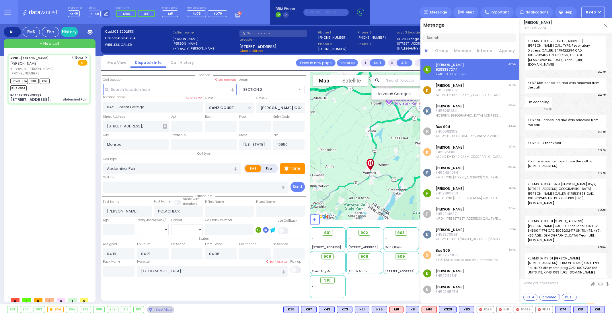
scroll to position [38633, 0]
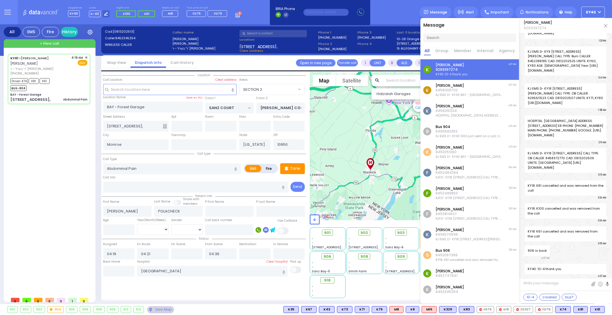
click at [605, 26] on img at bounding box center [605, 25] width 3 height 3
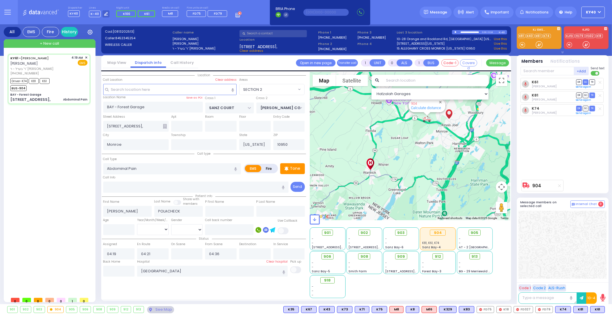
click at [236, 16] on rect at bounding box center [236, 16] width 1 height 1
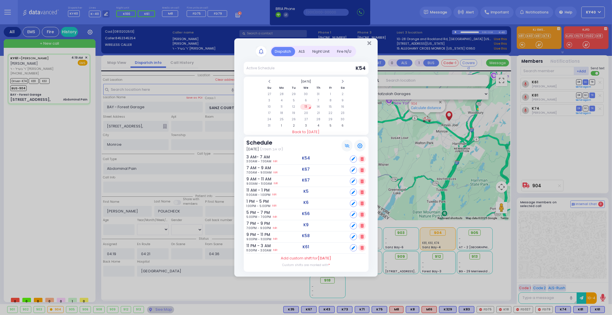
click at [320, 50] on div "Night Unit" at bounding box center [321, 51] width 25 height 9
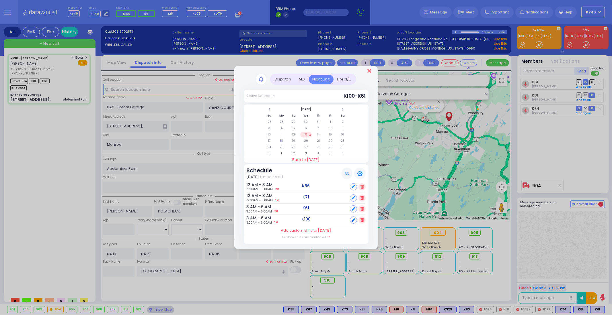
click at [368, 71] on icon "Close" at bounding box center [369, 71] width 4 height 6
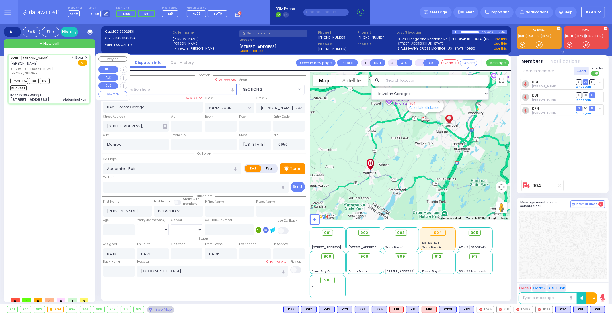
click at [65, 78] on div "Driver-K74 K81 K61 BUS-904" at bounding box center [48, 84] width 77 height 14
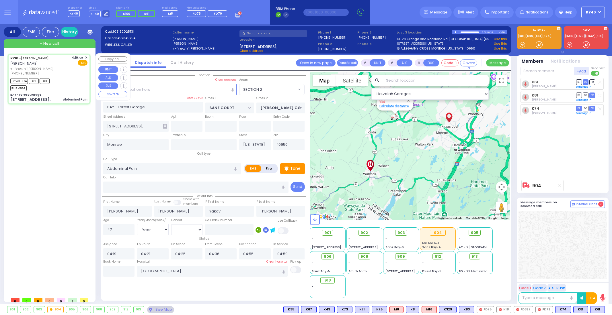
select select "SECTION 2"
select select "Year"
select select "[DEMOGRAPHIC_DATA]"
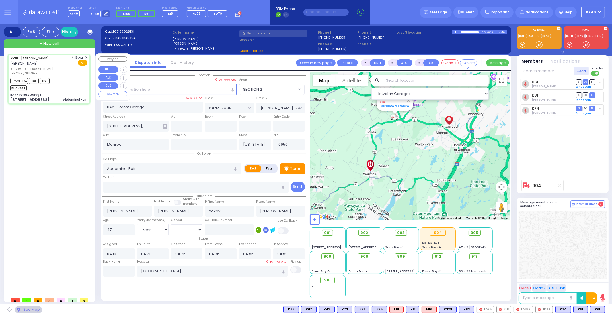
select select
radio input "true"
select select "Year"
select select "[DEMOGRAPHIC_DATA]"
select select "Hatzalah Garages"
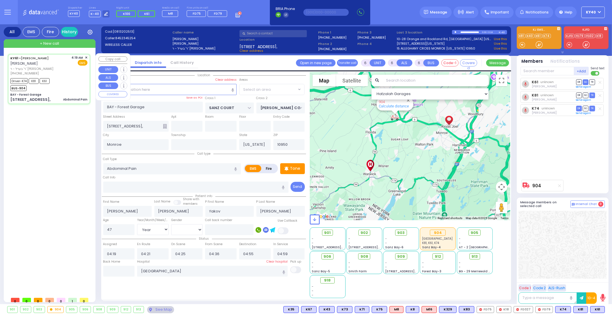
select select "SECTION 2"
select select
radio input "true"
select select "Year"
select select "[DEMOGRAPHIC_DATA]"
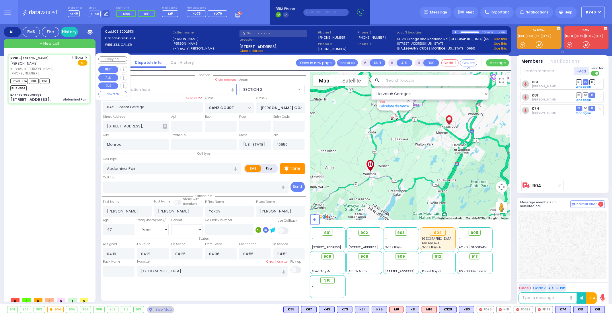
select select "Hatzalah Garages"
select select "SECTION 2"
select select
radio input "true"
select select "Year"
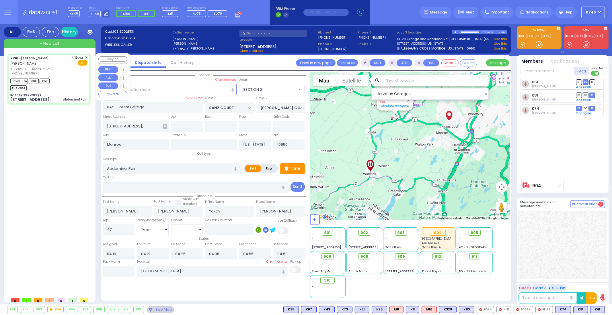
select select "[DEMOGRAPHIC_DATA]"
select select "Hatzalah Garages"
select select "SECTION 2"
select select
radio input "true"
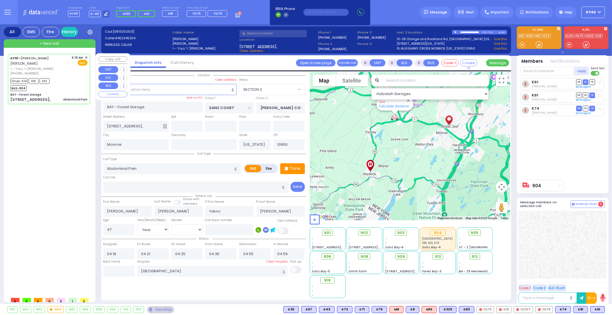
select select "Year"
select select "[DEMOGRAPHIC_DATA]"
select select "Hatzalah Garages"
select select "SECTION 2"
select select
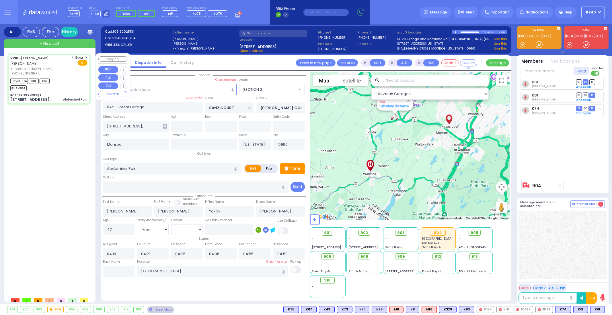
radio input "true"
select select "Year"
select select "[DEMOGRAPHIC_DATA]"
select select "Hatzalah Garages"
select select "SECTION 2"
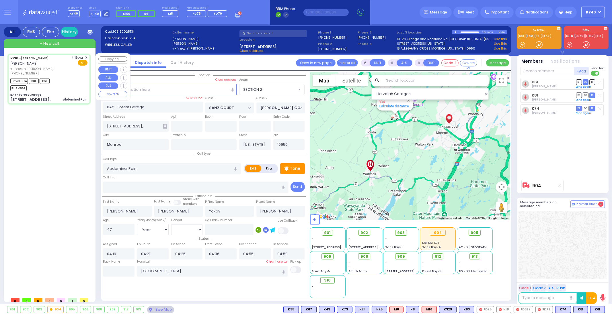
select select
radio input "true"
select select "Year"
select select "[DEMOGRAPHIC_DATA]"
select select "Hatzalah Garages"
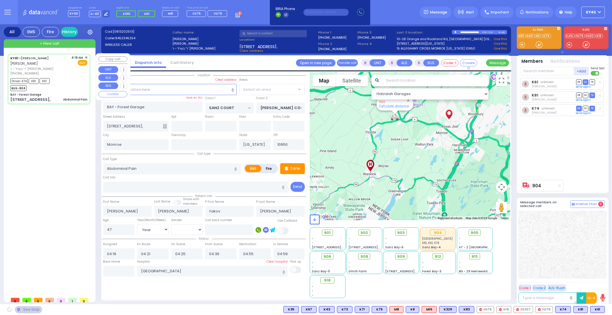
select select
radio input "true"
select select "Year"
select select "[DEMOGRAPHIC_DATA]"
select select "SECTION 2"
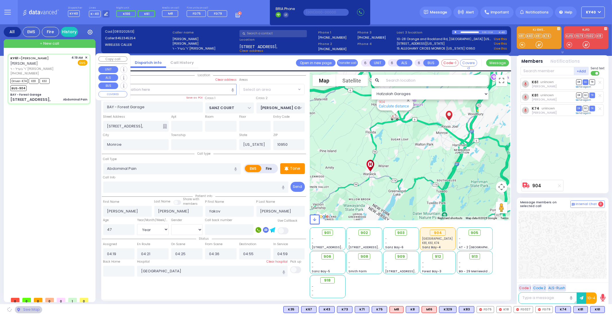
select select "Hatzalah Garages"
select select "SECTION 2"
select select
radio input "true"
select select "Year"
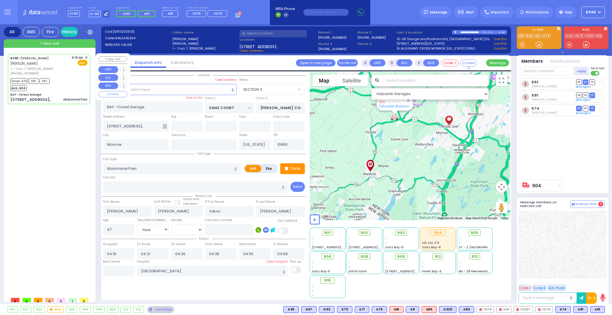
select select "[DEMOGRAPHIC_DATA]"
select select "Hatzalah Garages"
select select "SECTION 2"
select select
radio input "true"
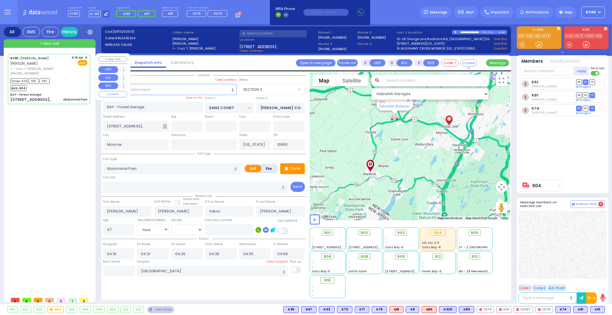
select select "Year"
select select "[DEMOGRAPHIC_DATA]"
select select "Hatzalah Garages"
select select "SECTION 2"
select select
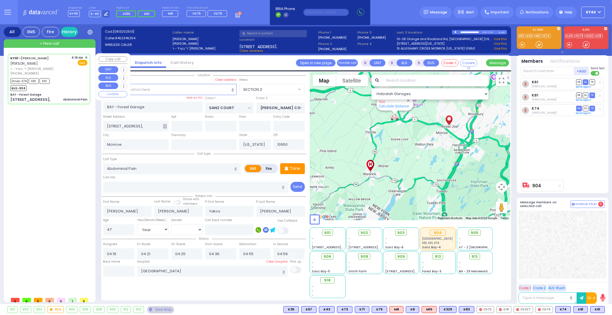
radio input "true"
select select "Year"
select select "[DEMOGRAPHIC_DATA]"
select select "Hatzalah Garages"
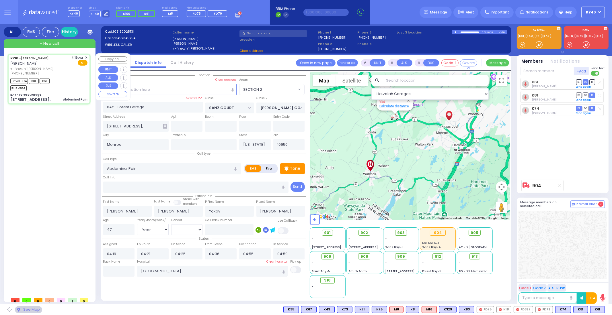
select select "SECTION 2"
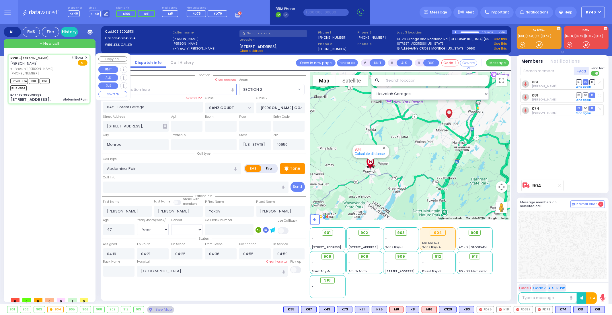
select select
radio input "true"
select select "Year"
select select "[DEMOGRAPHIC_DATA]"
select select "Hatzalah Garages"
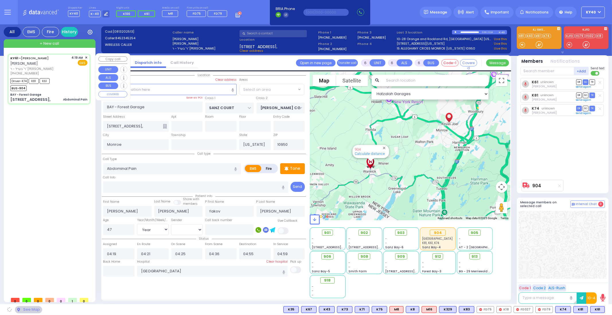
select select "SECTION 2"
select select
radio input "true"
select select "Year"
select select "[DEMOGRAPHIC_DATA]"
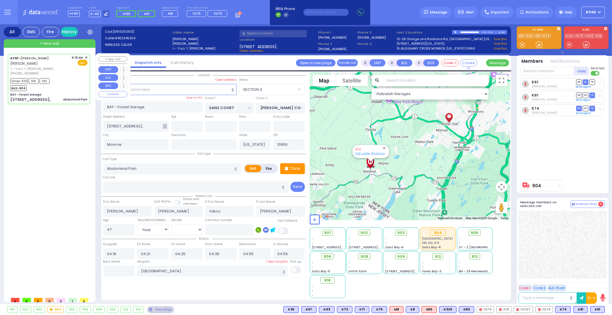
select select "Hatzalah Garages"
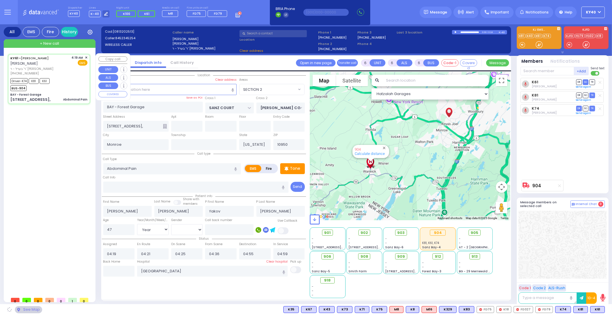
select select
radio input "true"
select select "Year"
select select "[DEMOGRAPHIC_DATA]"
select select "Hatzalah Garages"
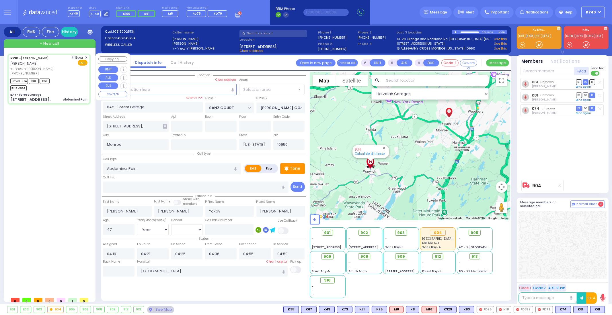
select select "SECTION 2"
select select
radio input "true"
select select "Year"
select select "[DEMOGRAPHIC_DATA]"
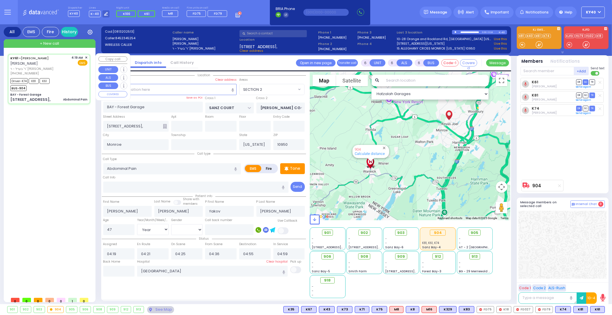
select select "Hatzalah Garages"
select select "SECTION 2"
select select
radio input "true"
select select "Year"
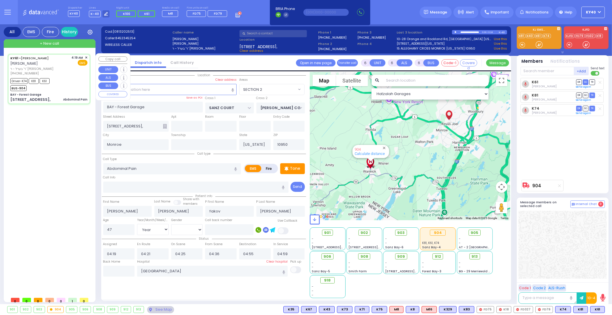
select select "[DEMOGRAPHIC_DATA]"
select select "Hatzalah Garages"
select select "SECTION 2"
